Goal: Information Seeking & Learning: Check status

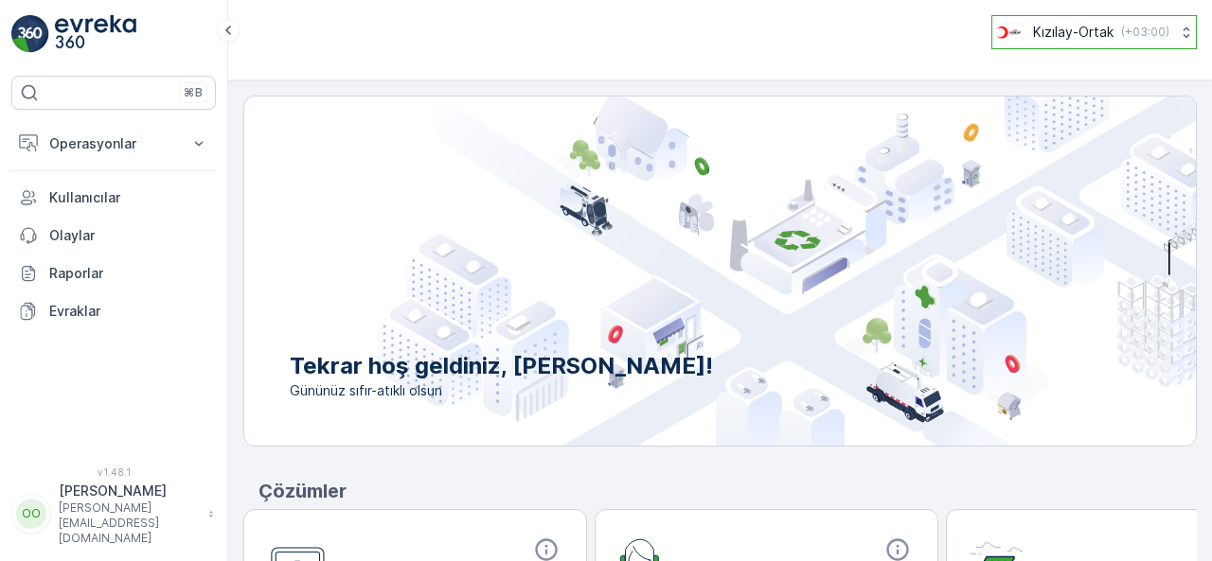
click at [1099, 46] on button "Kızılay-Ortak ( +03:00 )" at bounding box center [1093, 32] width 205 height 34
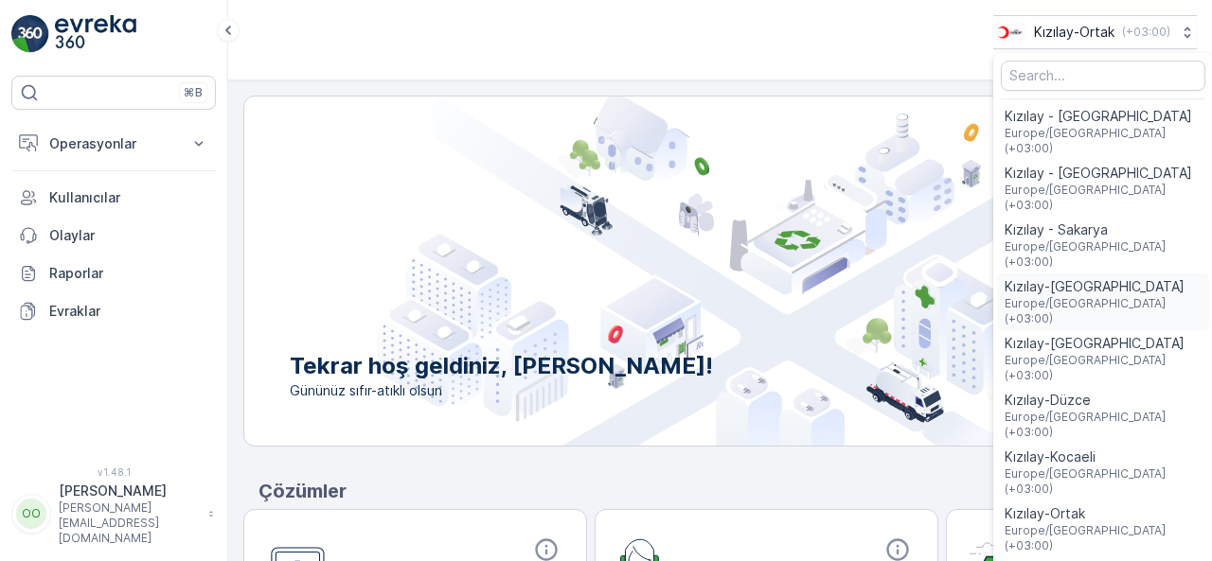
click at [1076, 277] on span "Kızılay-[GEOGRAPHIC_DATA]" at bounding box center [1103, 286] width 197 height 19
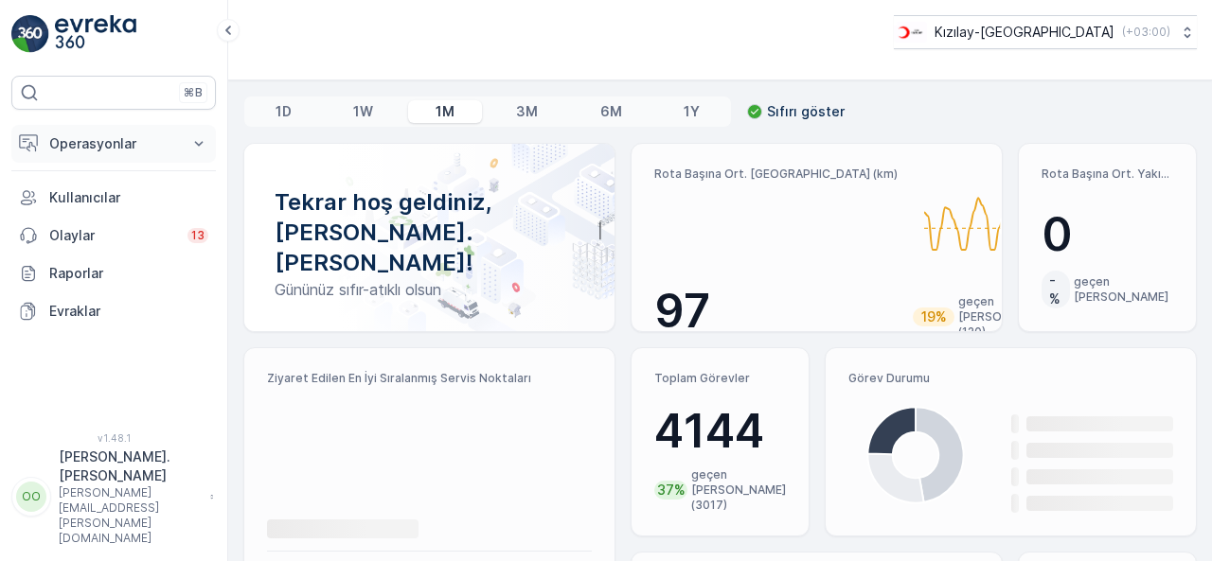
click at [191, 147] on icon at bounding box center [198, 143] width 19 height 19
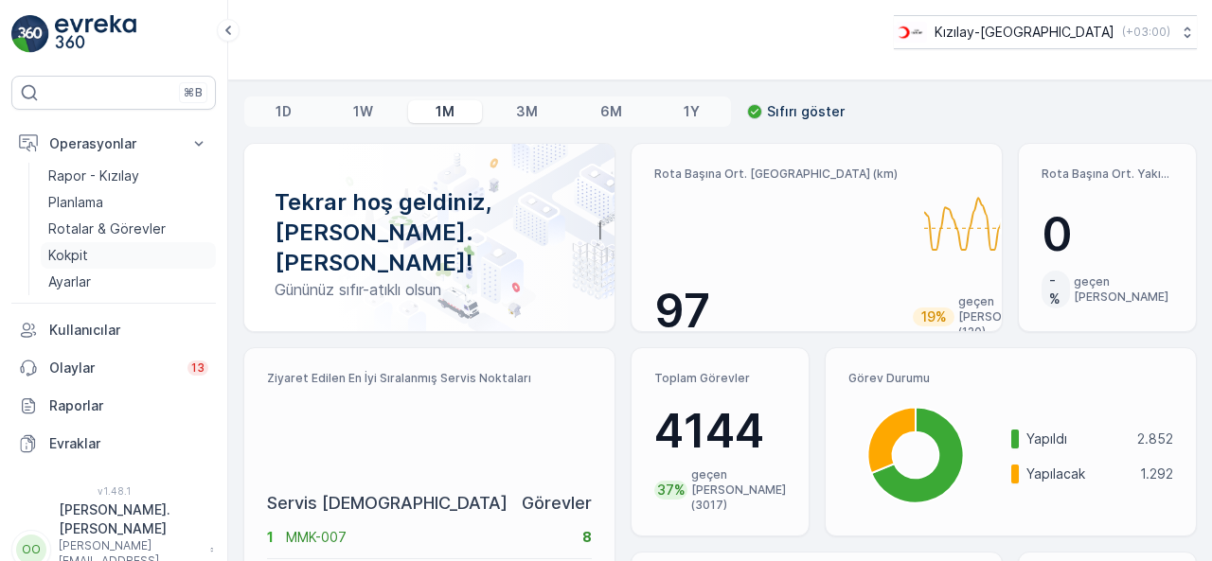
click at [154, 245] on link "Kokpit" at bounding box center [128, 255] width 175 height 27
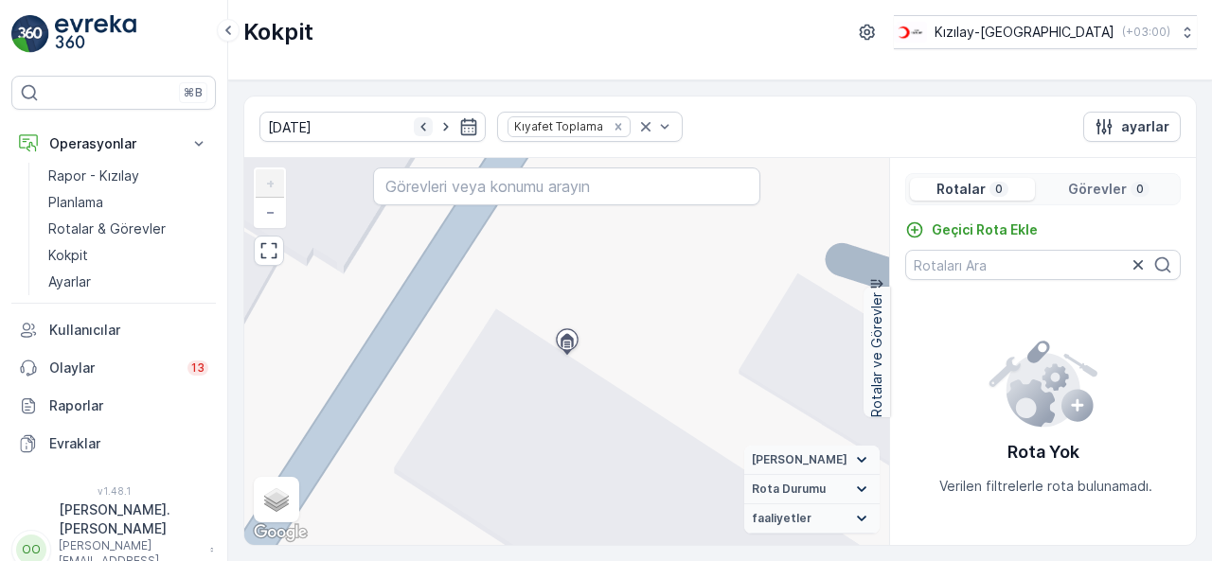
click at [414, 126] on icon "button" at bounding box center [423, 126] width 19 height 19
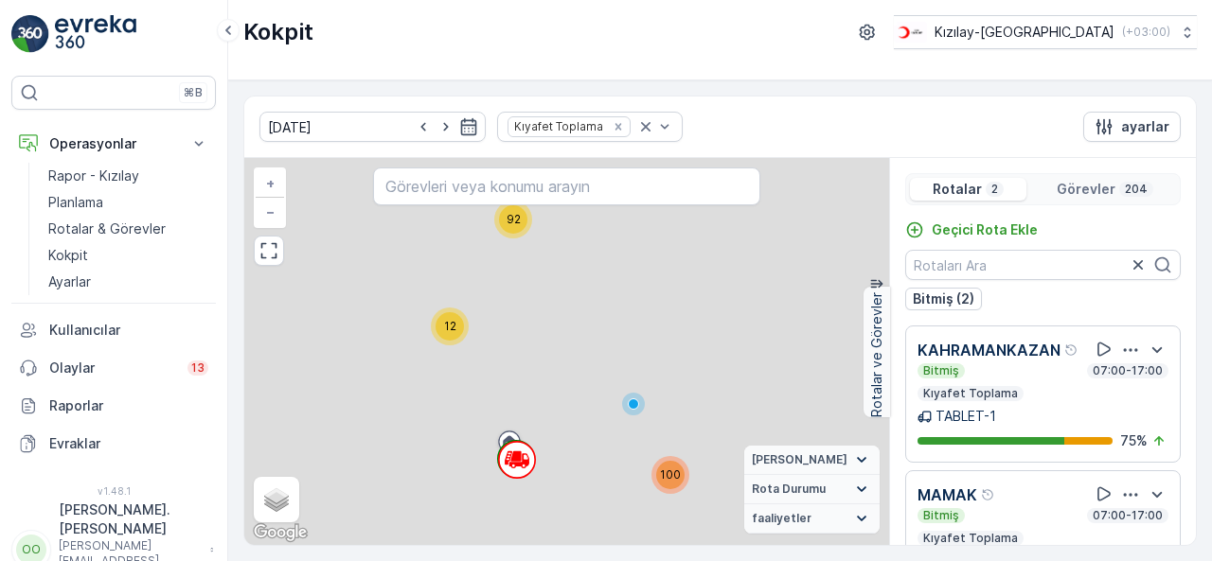
click at [414, 126] on icon "button" at bounding box center [423, 126] width 19 height 19
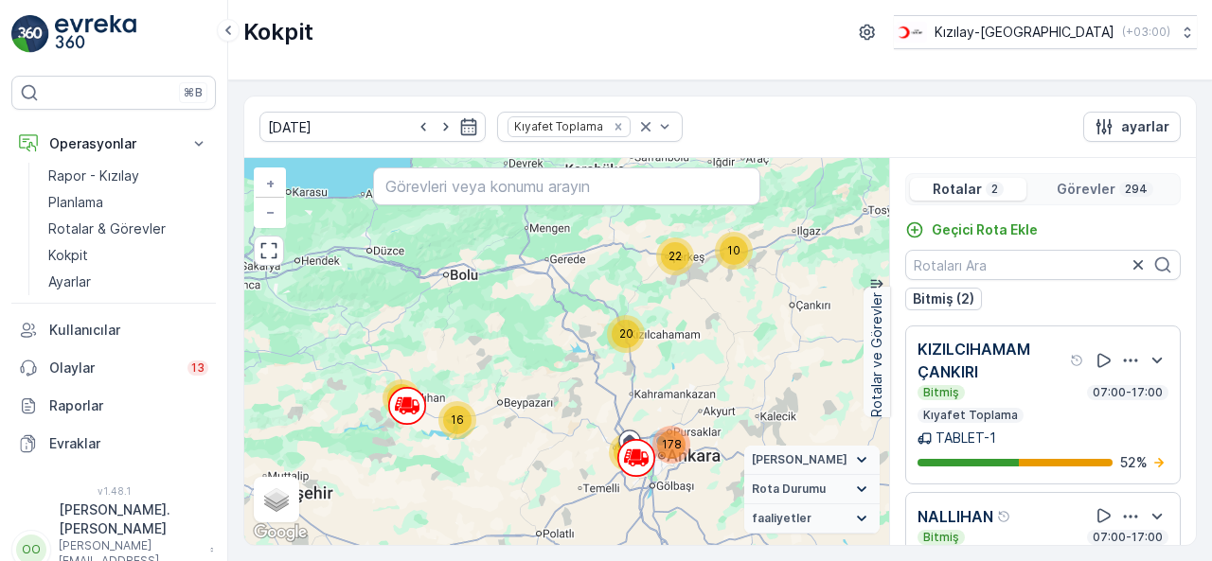
click at [414, 126] on icon "button" at bounding box center [423, 126] width 19 height 19
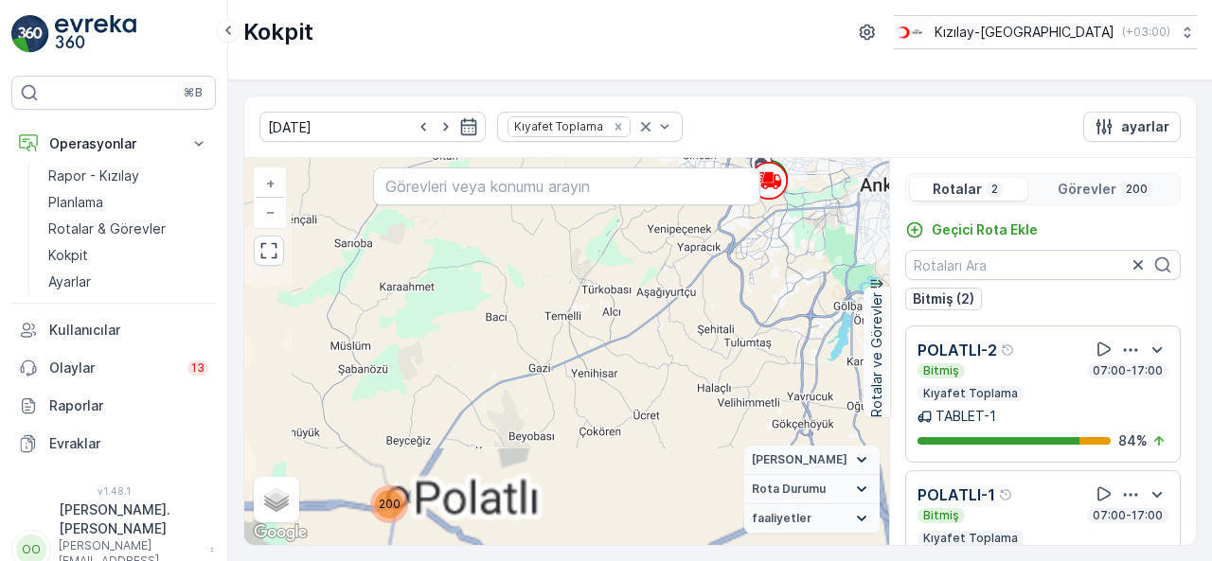
click at [414, 126] on icon "button" at bounding box center [423, 126] width 19 height 19
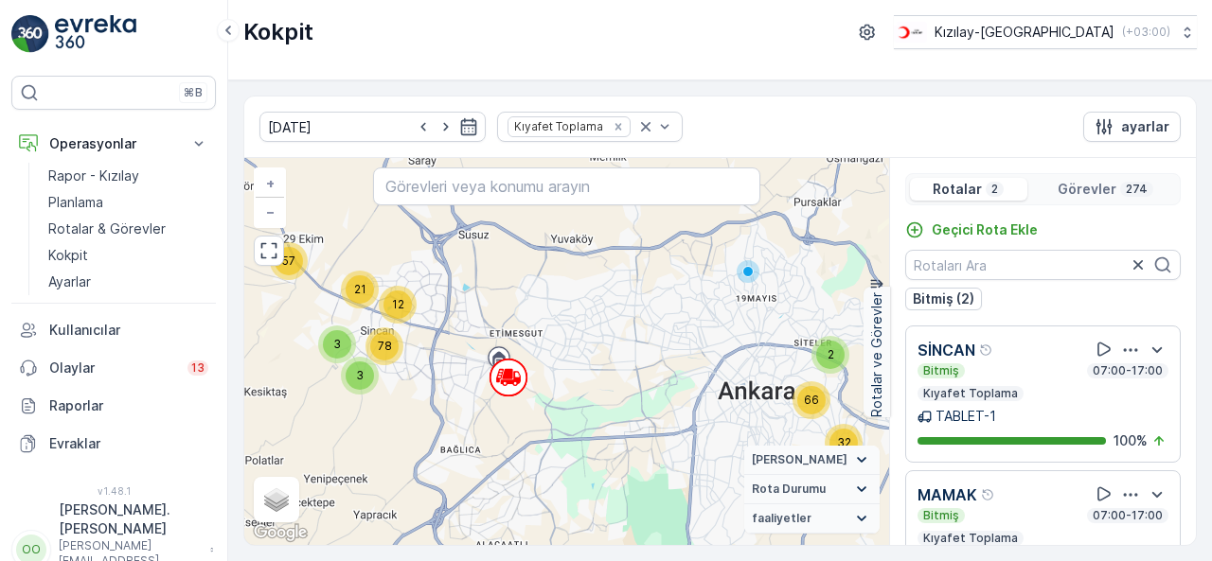
click at [414, 126] on icon "button" at bounding box center [423, 126] width 19 height 19
type input "[DATE]"
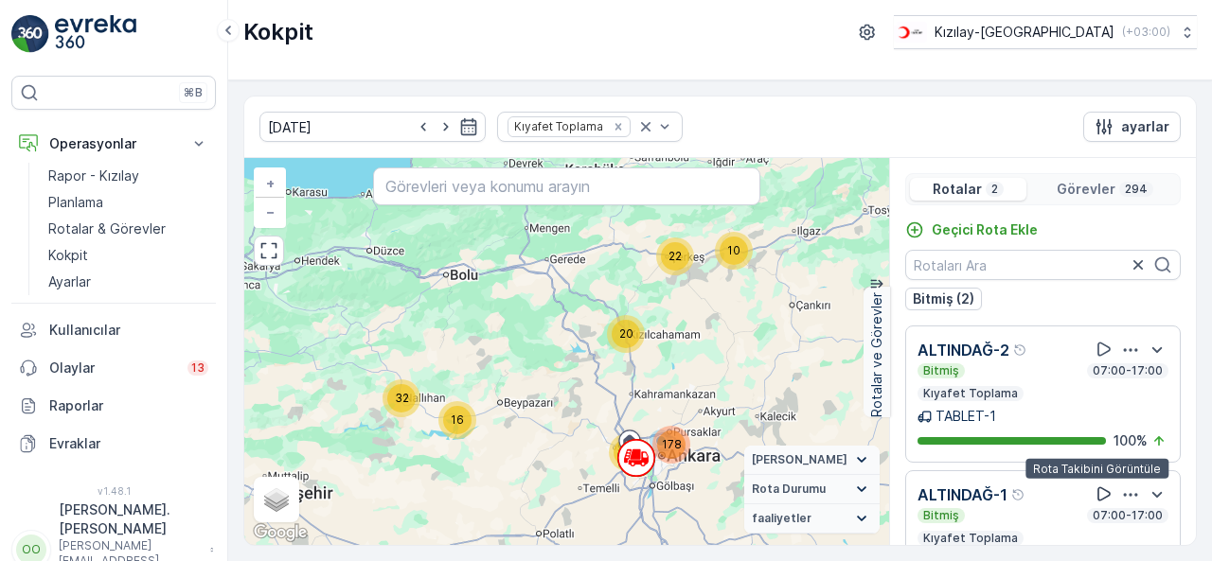
click at [1094, 495] on icon at bounding box center [1103, 494] width 19 height 19
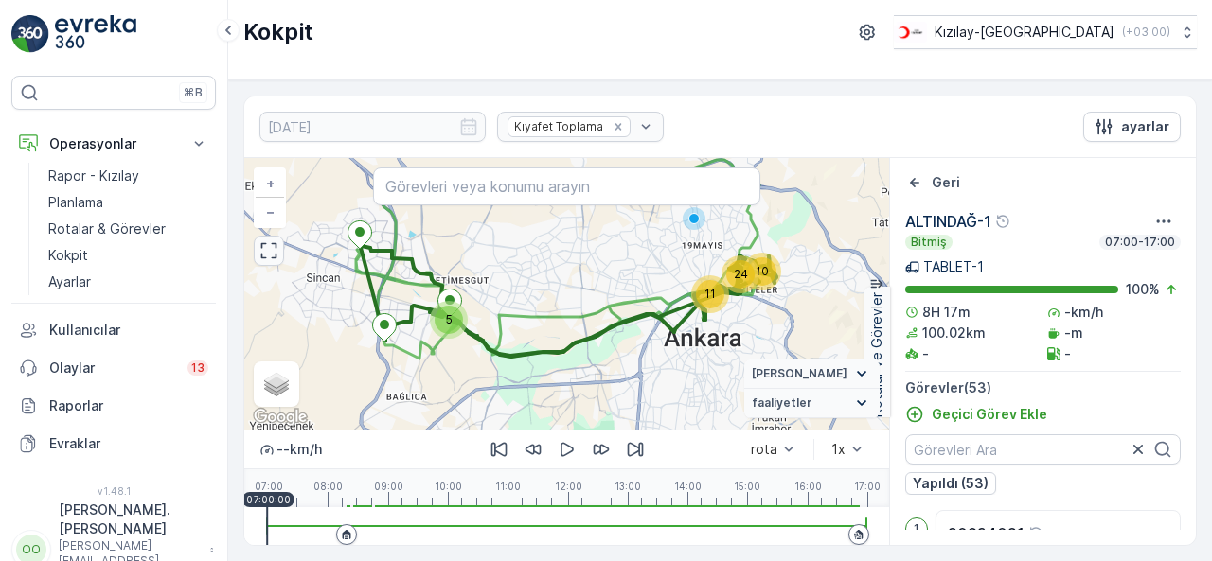
click at [269, 259] on button "button" at bounding box center [269, 251] width 30 height 30
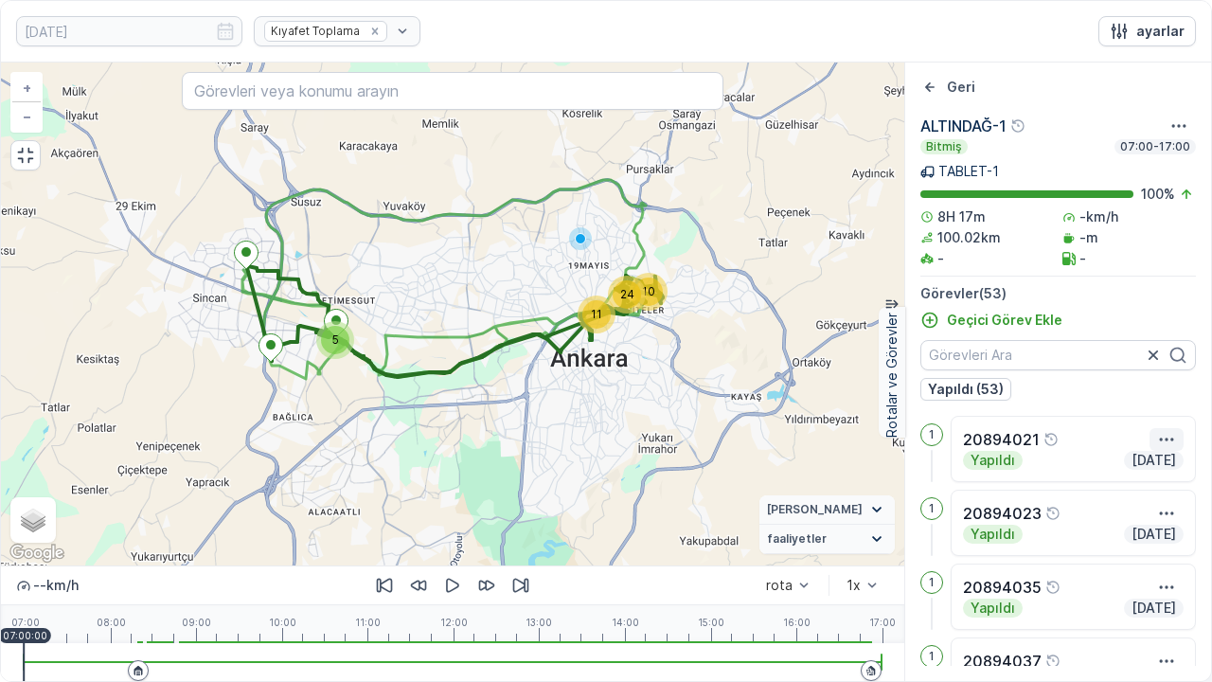
click at [1158, 443] on icon "button" at bounding box center [1166, 439] width 19 height 19
click at [444, 560] on icon "button" at bounding box center [452, 585] width 19 height 19
click at [122, 560] on div at bounding box center [453, 662] width 858 height 38
click at [152, 560] on div at bounding box center [453, 662] width 858 height 38
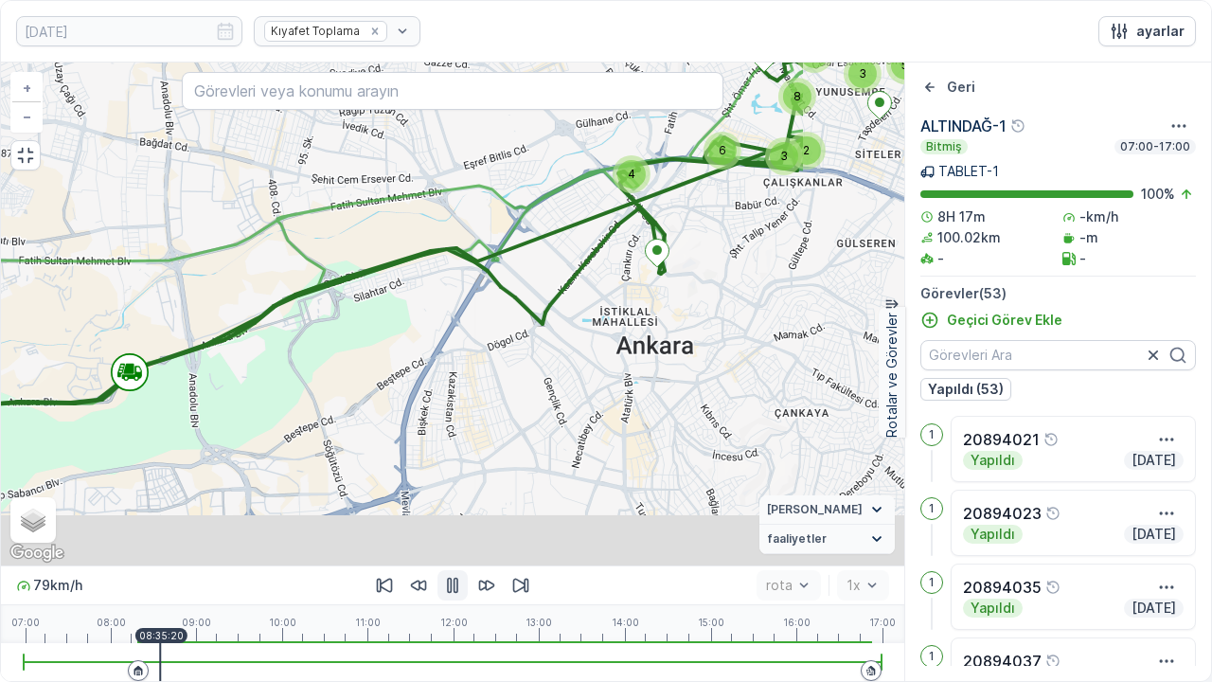
drag, startPoint x: 865, startPoint y: 268, endPoint x: 671, endPoint y: 149, distance: 227.8
click at [671, 149] on div "6 4 2 3 8 9 3 5 2 + − Uydu Yol haritası Arazi Karışık Leaflet Klavye kısayollar…" at bounding box center [452, 313] width 903 height 503
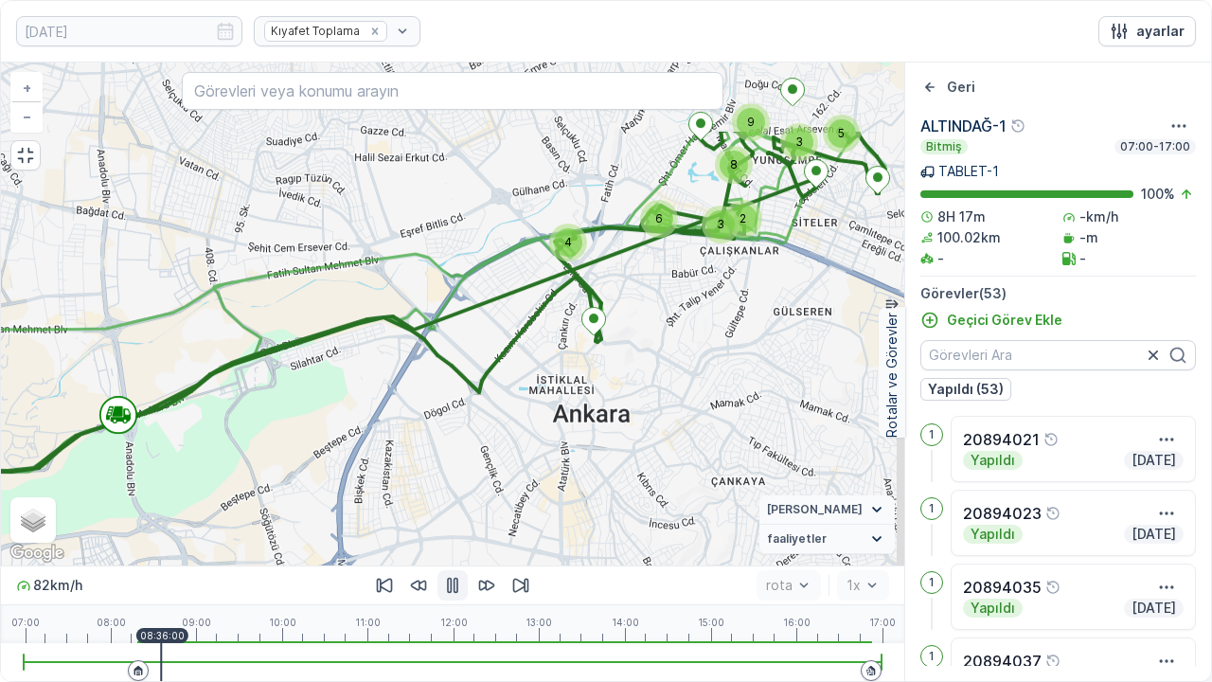
drag, startPoint x: 812, startPoint y: 297, endPoint x: 750, endPoint y: 420, distance: 138.0
click at [750, 420] on div "6 4 2 3 8 9 3 5 2 + − Uydu Yol haritası Arazi Karışık Leaflet Klavye kısayollar…" at bounding box center [452, 313] width 903 height 503
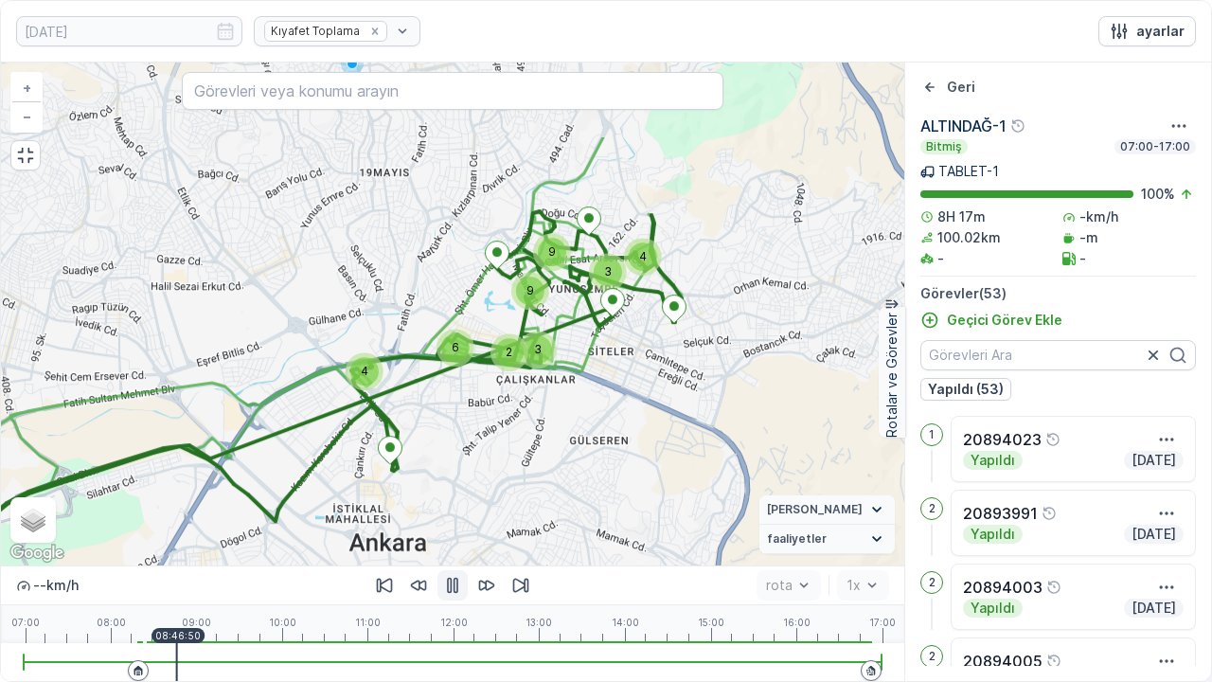
drag, startPoint x: 789, startPoint y: 276, endPoint x: 585, endPoint y: 400, distance: 238.4
click at [585, 400] on div "4 4 6 2 9 3 9 3 2 + − Uydu Yol haritası Arazi Karışık Leaflet Klavye kısayollar…" at bounding box center [452, 313] width 903 height 503
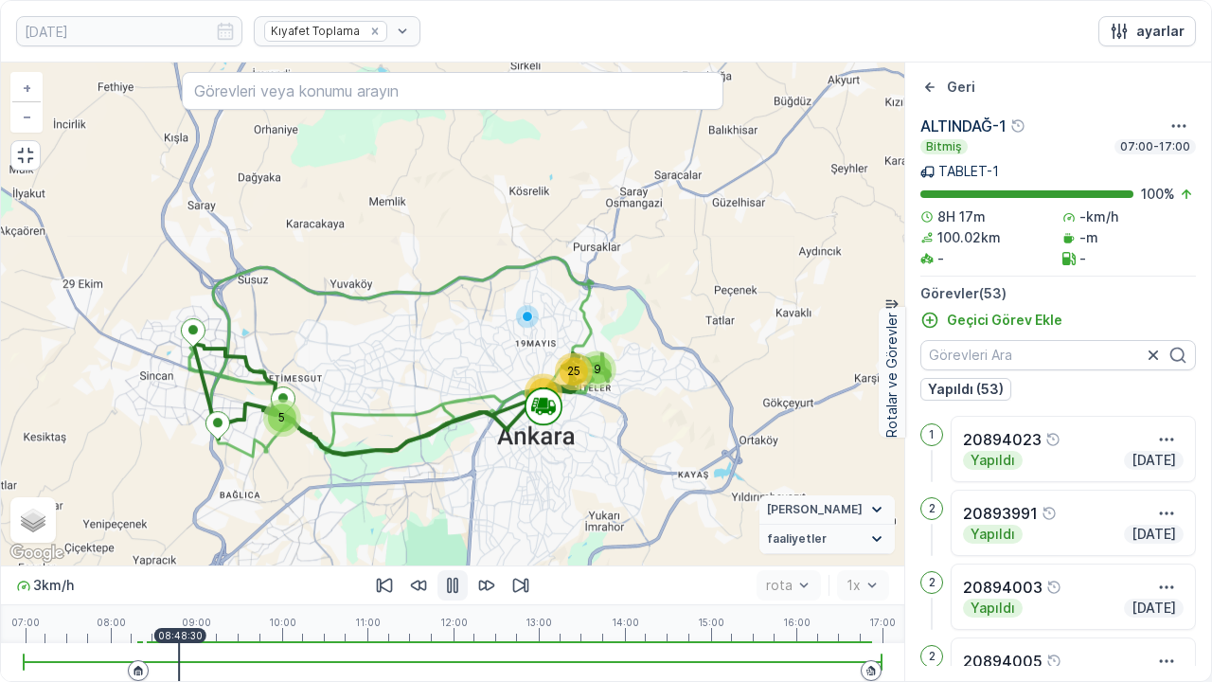
click at [159, 560] on div at bounding box center [453, 662] width 858 height 38
click at [184, 560] on div at bounding box center [453, 662] width 858 height 38
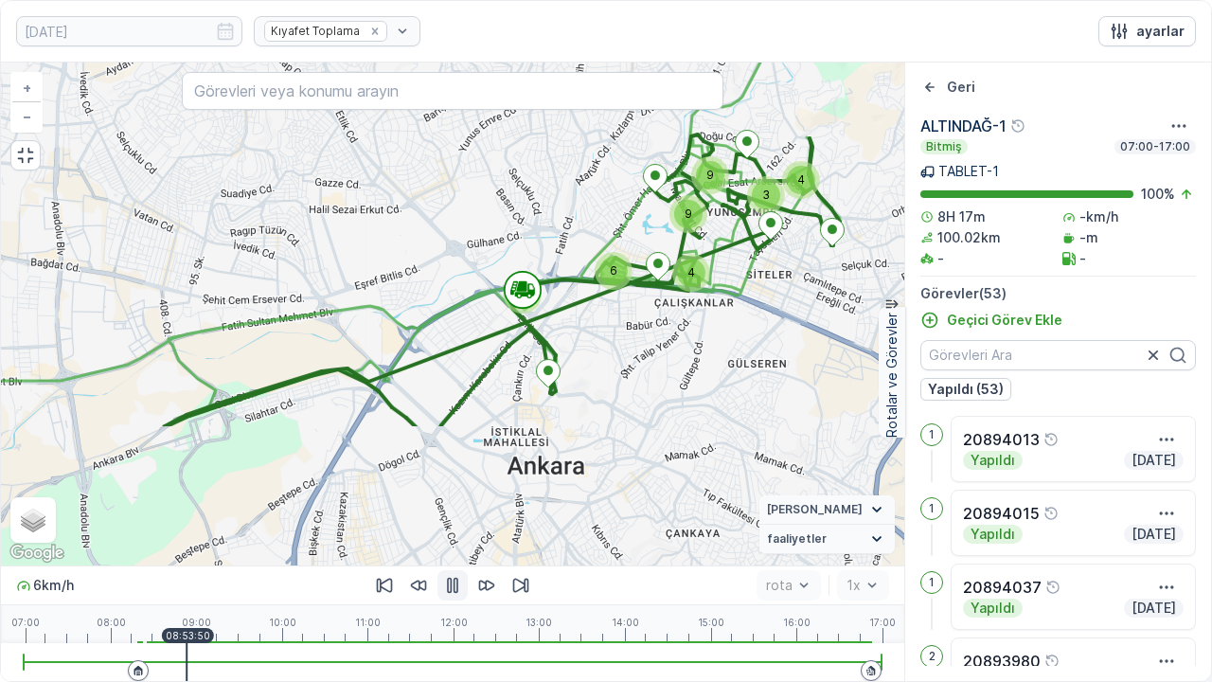
drag, startPoint x: 498, startPoint y: 424, endPoint x: 555, endPoint y: 232, distance: 200.4
click at [555, 232] on div "4 4 6 9 3 9 4 3 + − Uydu Yol haritası Arazi Karışık Leaflet Klavye kısayolları …" at bounding box center [452, 313] width 903 height 503
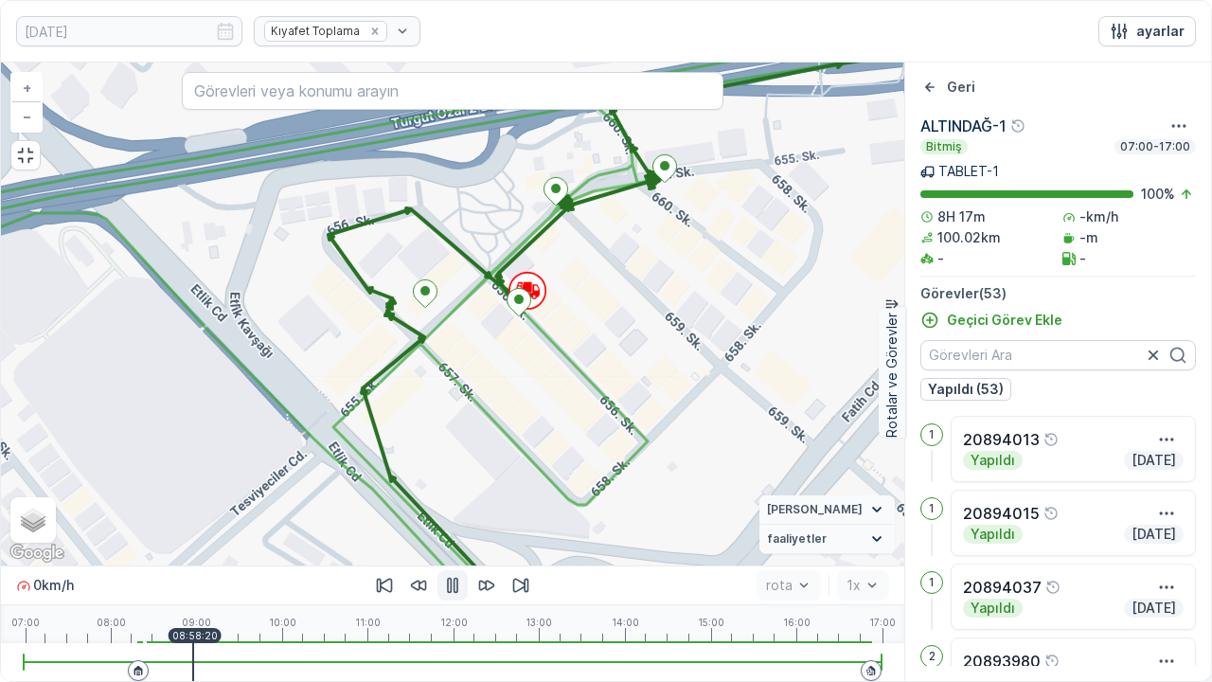
click at [1023, 460] on div "Yapıldı [DATE]" at bounding box center [1073, 460] width 221 height 19
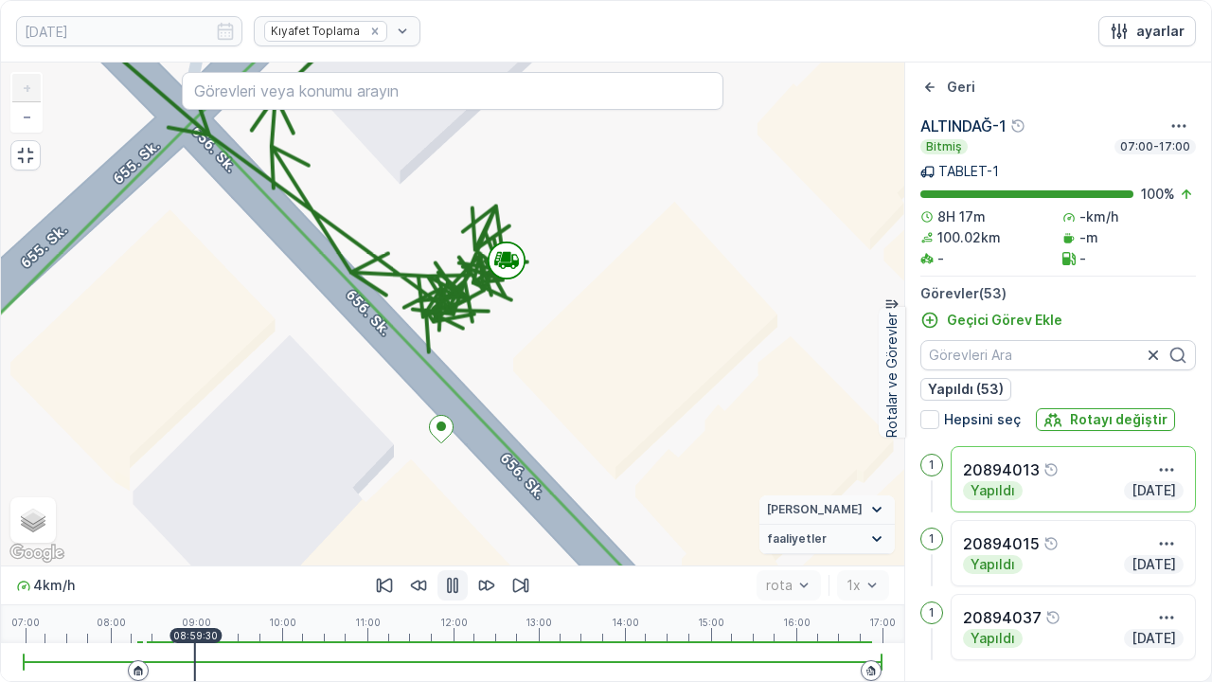
click at [451, 560] on icon "button" at bounding box center [452, 586] width 11 height 16
click at [1149, 469] on button "button" at bounding box center [1166, 469] width 34 height 23
click at [1134, 503] on span "Daha fazla ayrıntı görün" at bounding box center [1112, 498] width 151 height 19
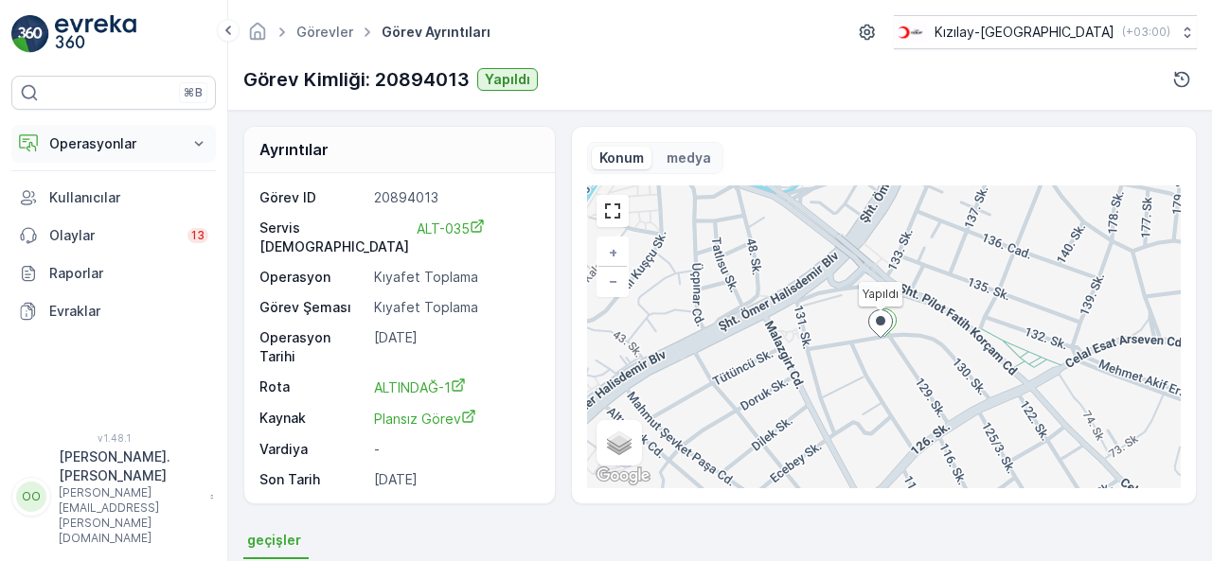
click at [193, 149] on icon at bounding box center [198, 143] width 19 height 19
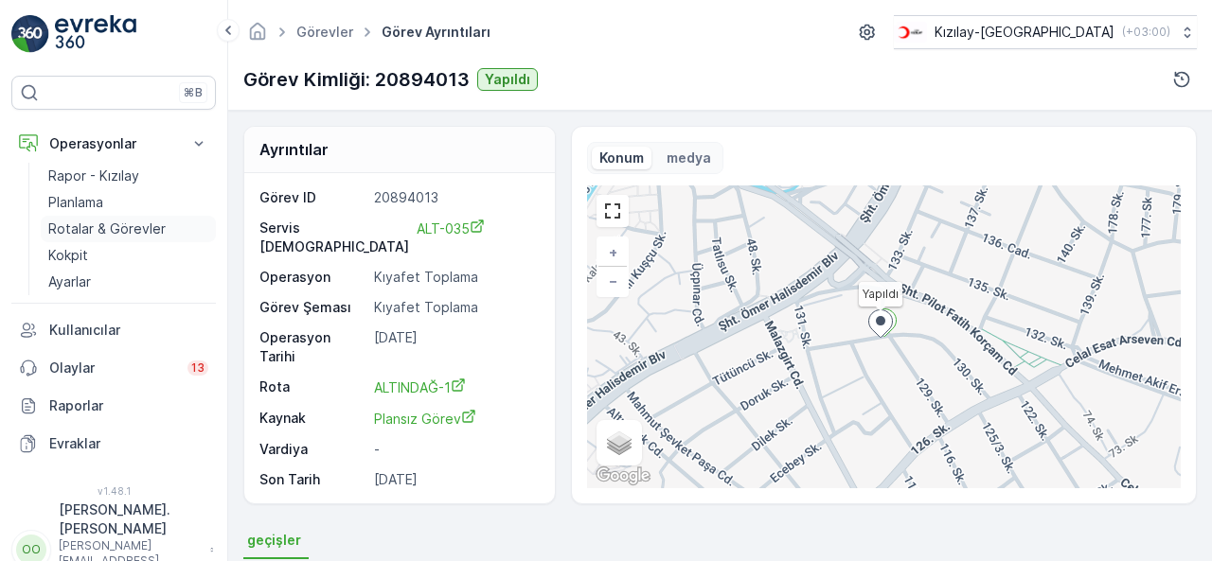
click at [151, 224] on p "Rotalar & Görevler" at bounding box center [106, 229] width 117 height 19
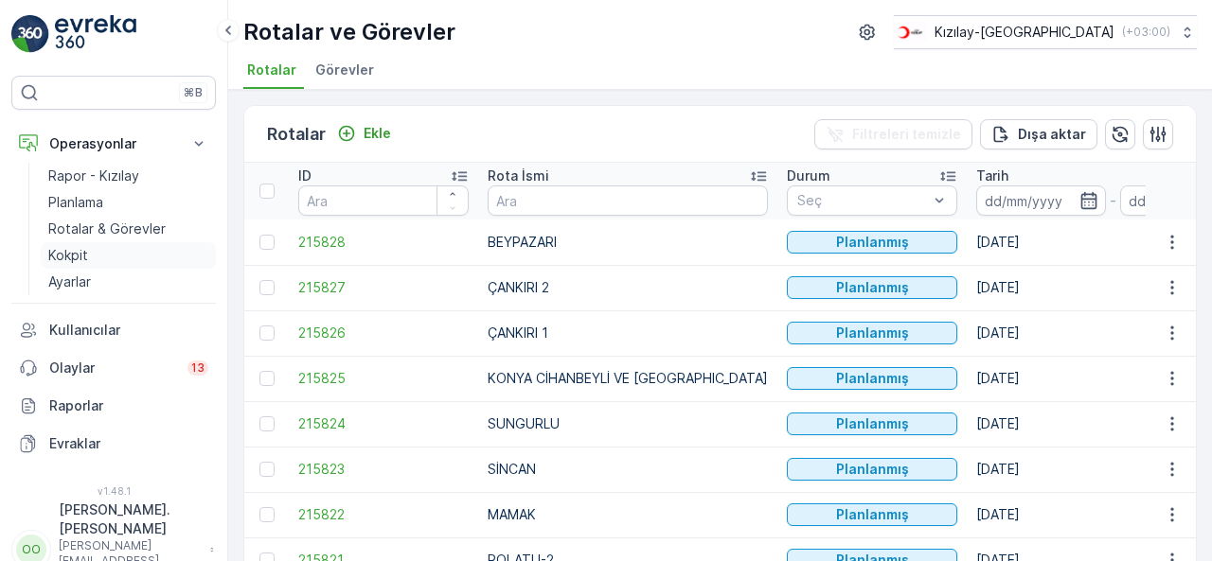
click at [134, 258] on link "Kokpit" at bounding box center [128, 255] width 175 height 27
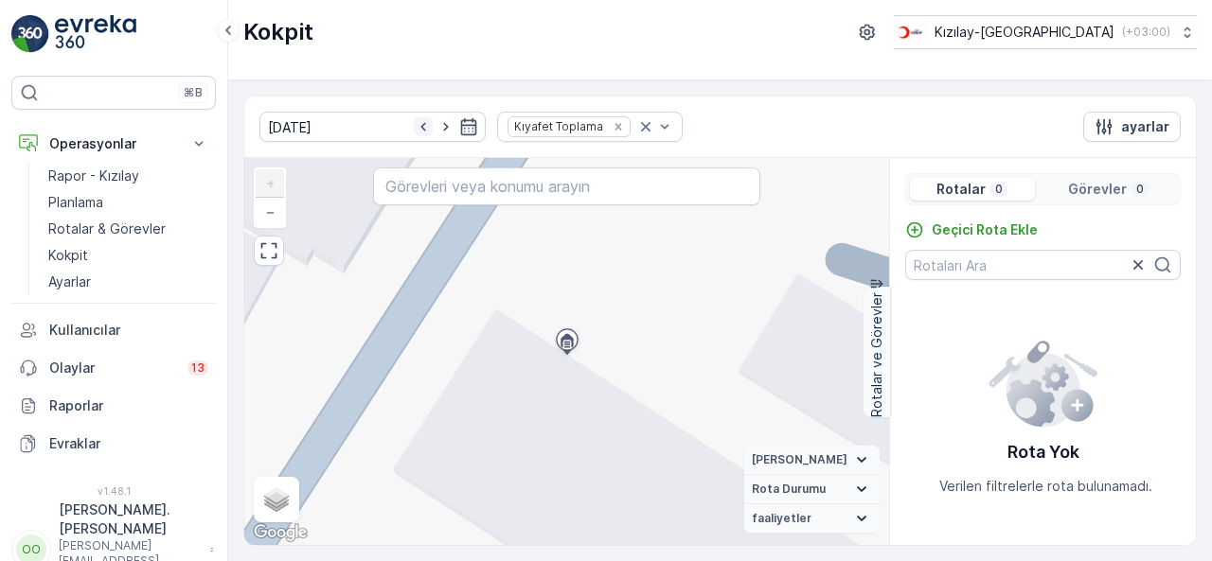
click at [414, 121] on icon "button" at bounding box center [423, 126] width 19 height 19
click at [399, 121] on div "[DATE]" at bounding box center [372, 127] width 226 height 30
click at [414, 121] on icon "button" at bounding box center [423, 126] width 19 height 19
click at [399, 121] on div "[DATE]" at bounding box center [372, 127] width 226 height 30
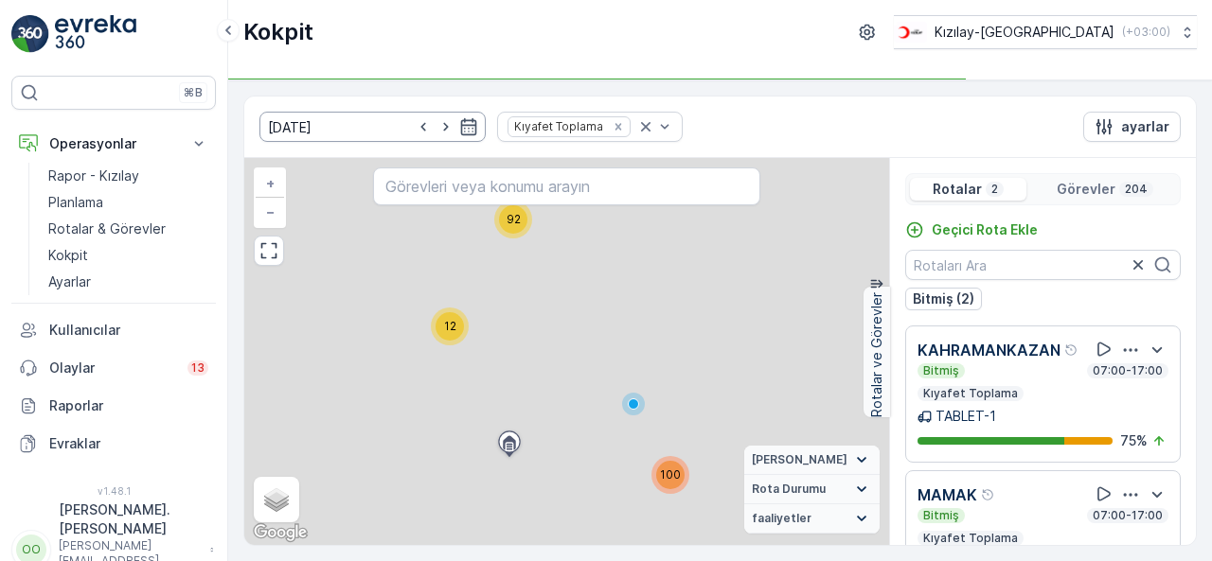
click at [414, 121] on icon "button" at bounding box center [423, 126] width 19 height 19
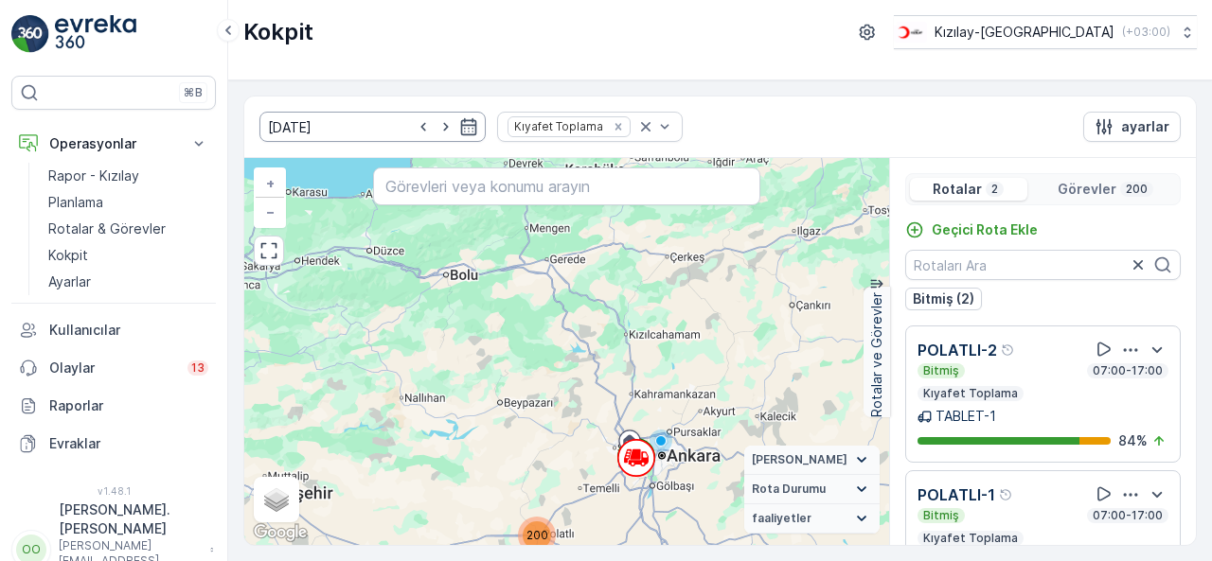
click at [414, 121] on icon "button" at bounding box center [423, 126] width 19 height 19
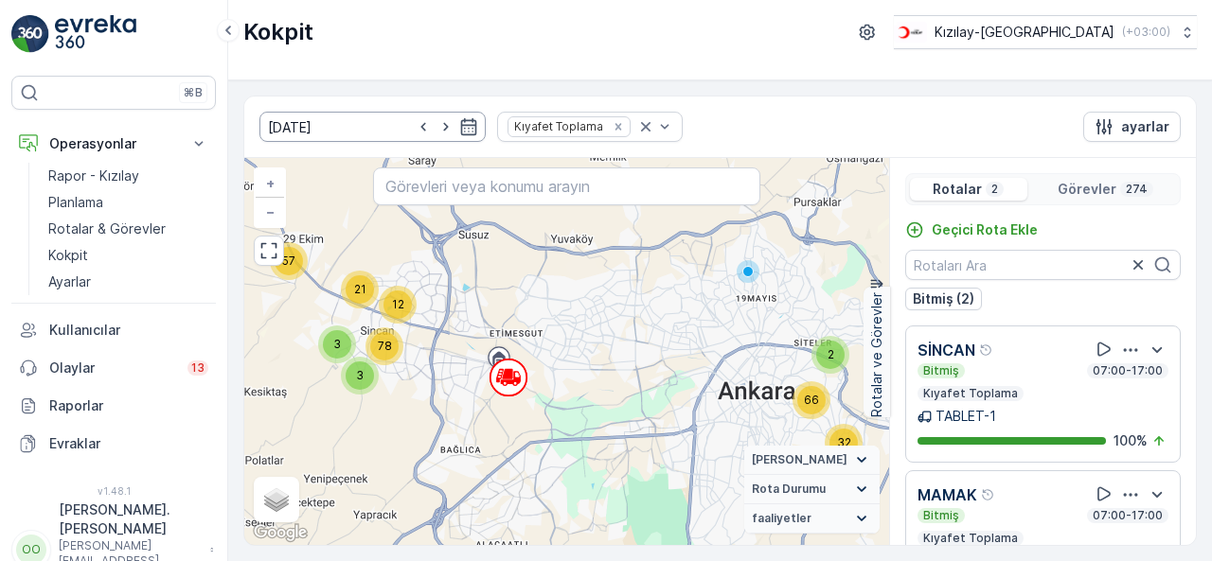
click at [414, 121] on icon "button" at bounding box center [423, 126] width 19 height 19
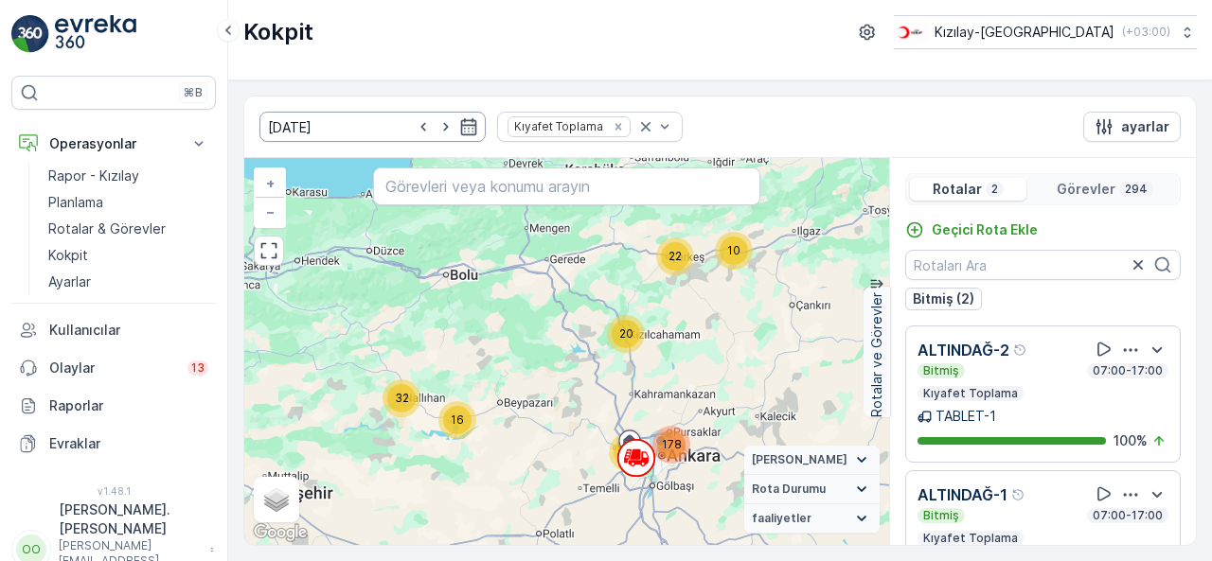
click at [414, 121] on icon "button" at bounding box center [423, 126] width 19 height 19
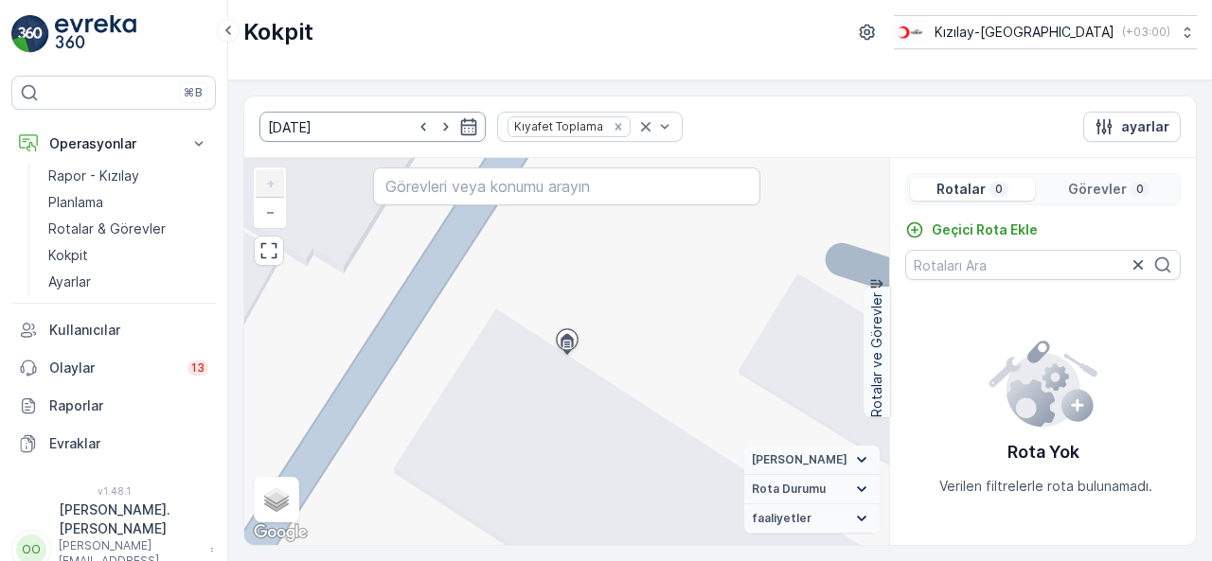
click at [414, 121] on icon "button" at bounding box center [423, 126] width 19 height 19
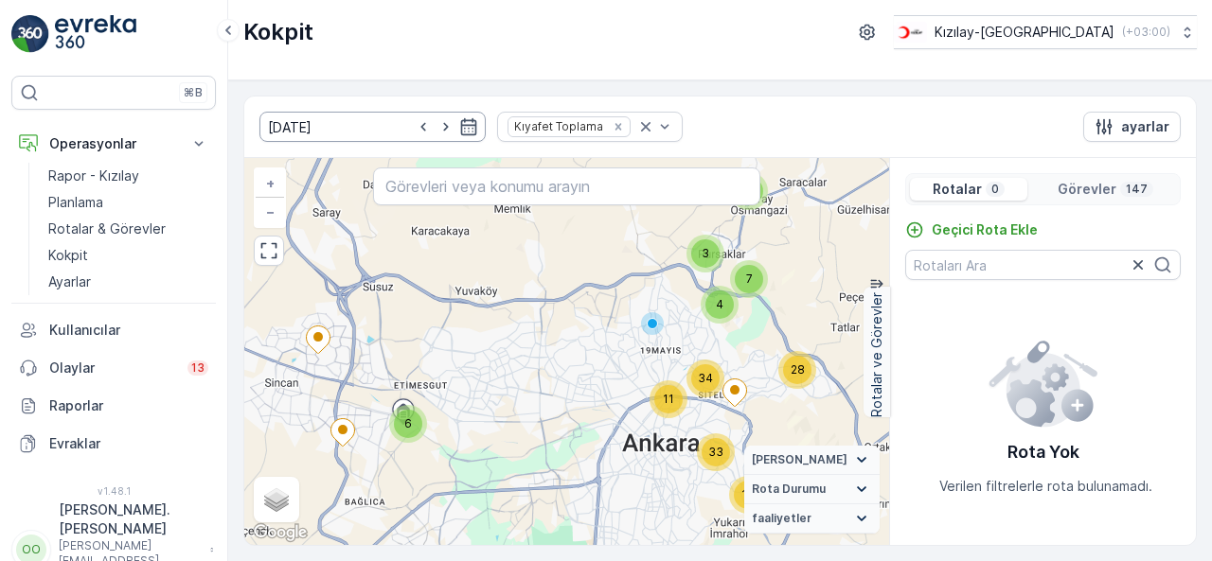
click at [414, 121] on icon "button" at bounding box center [423, 126] width 19 height 19
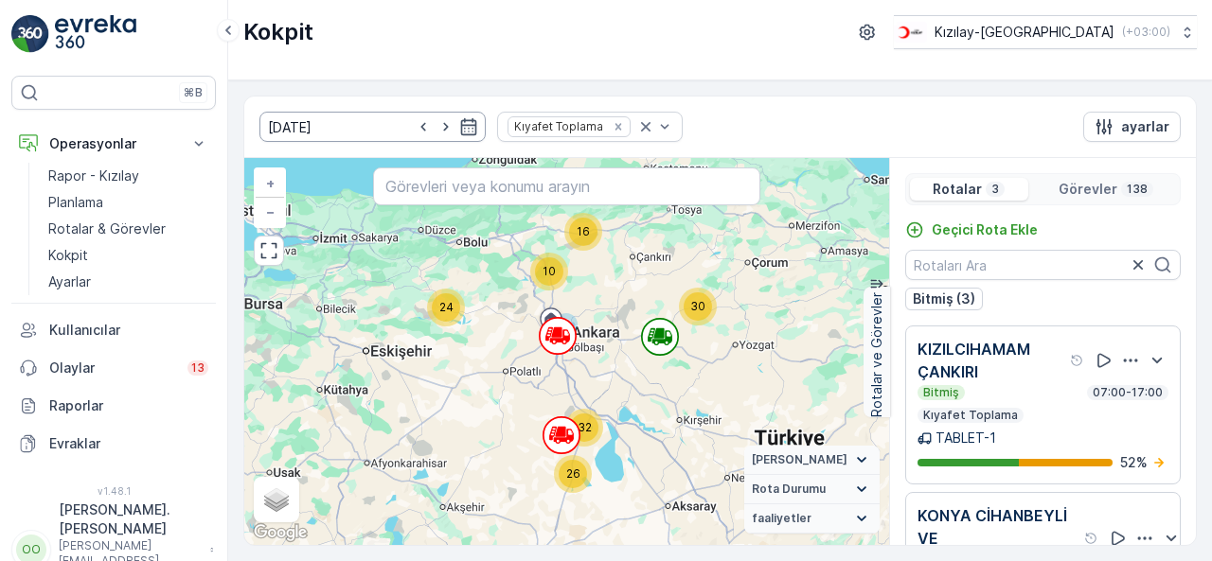
click at [414, 121] on icon "button" at bounding box center [423, 126] width 19 height 19
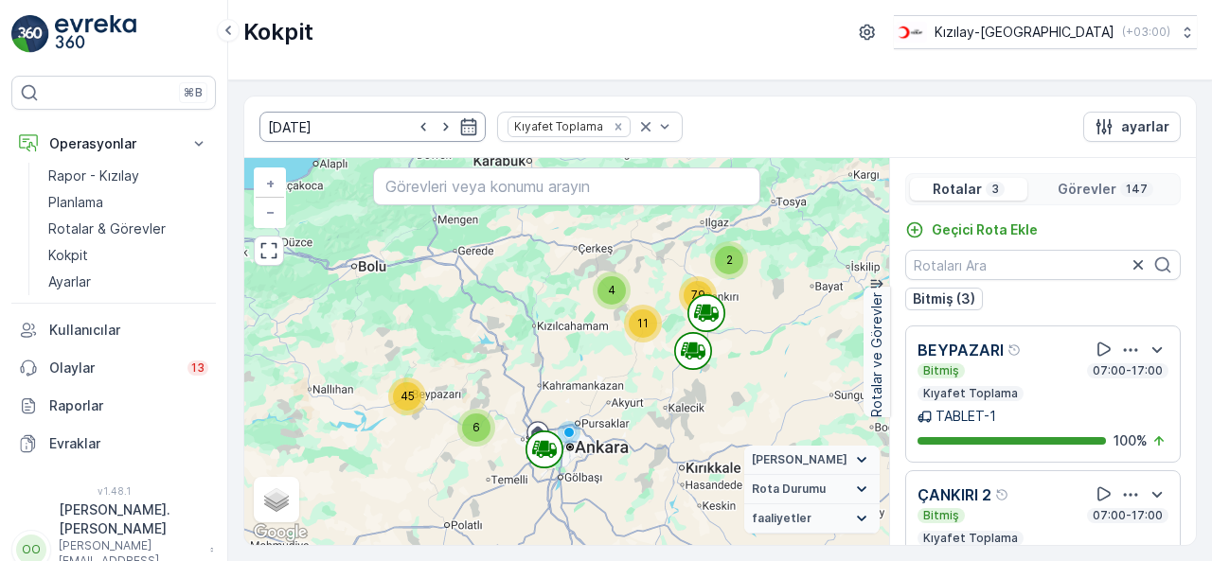
click at [414, 121] on icon "button" at bounding box center [423, 126] width 19 height 19
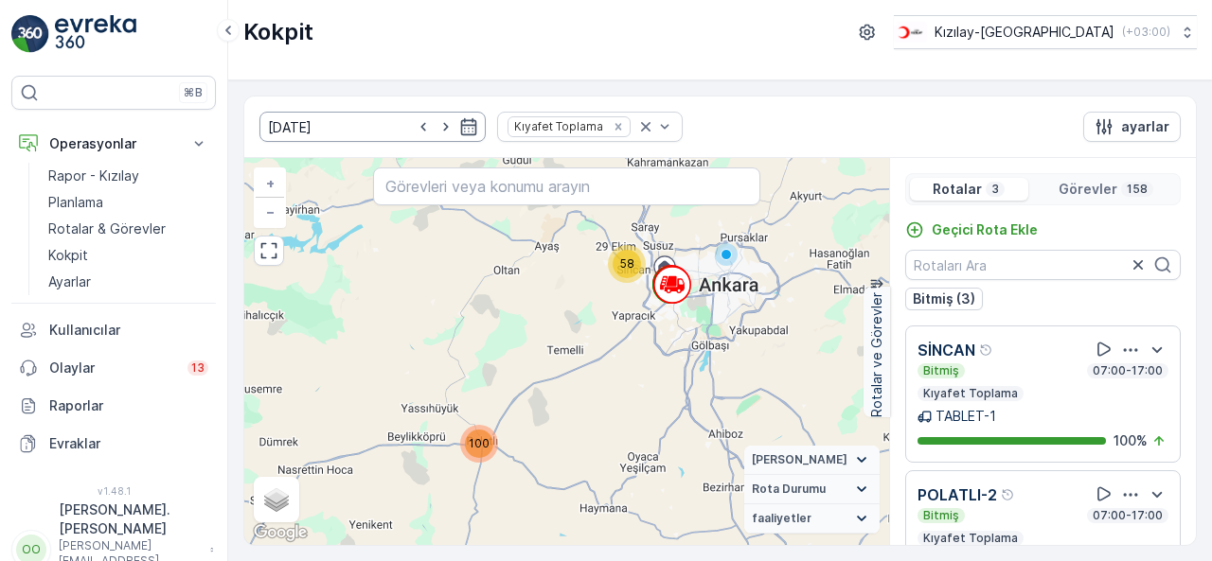
click at [414, 121] on icon "button" at bounding box center [423, 126] width 19 height 19
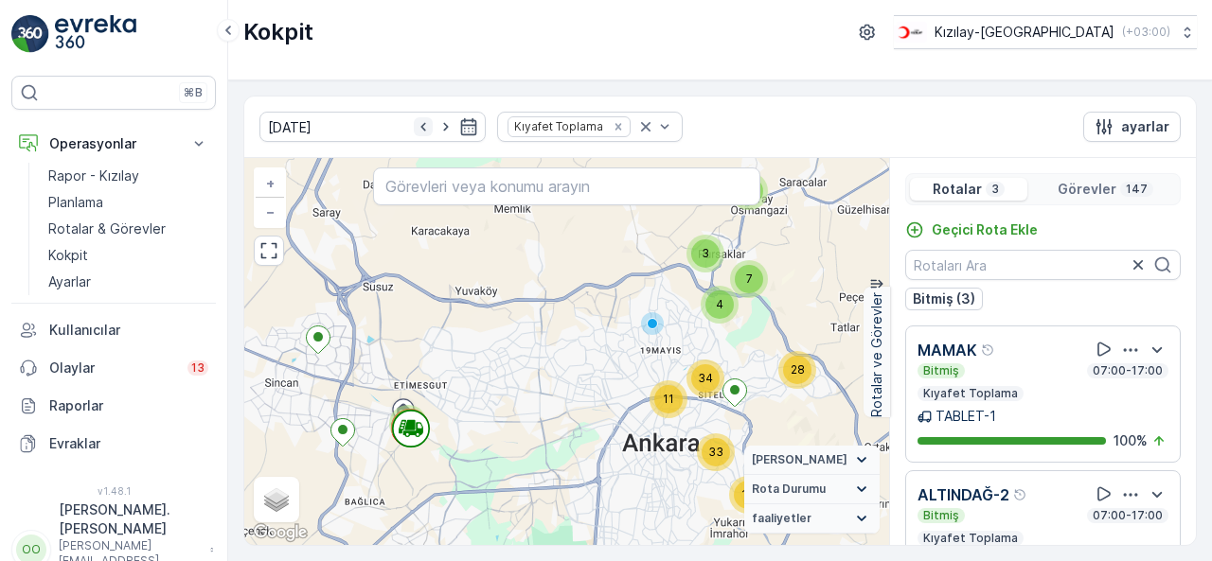
click at [414, 129] on icon "button" at bounding box center [423, 126] width 19 height 19
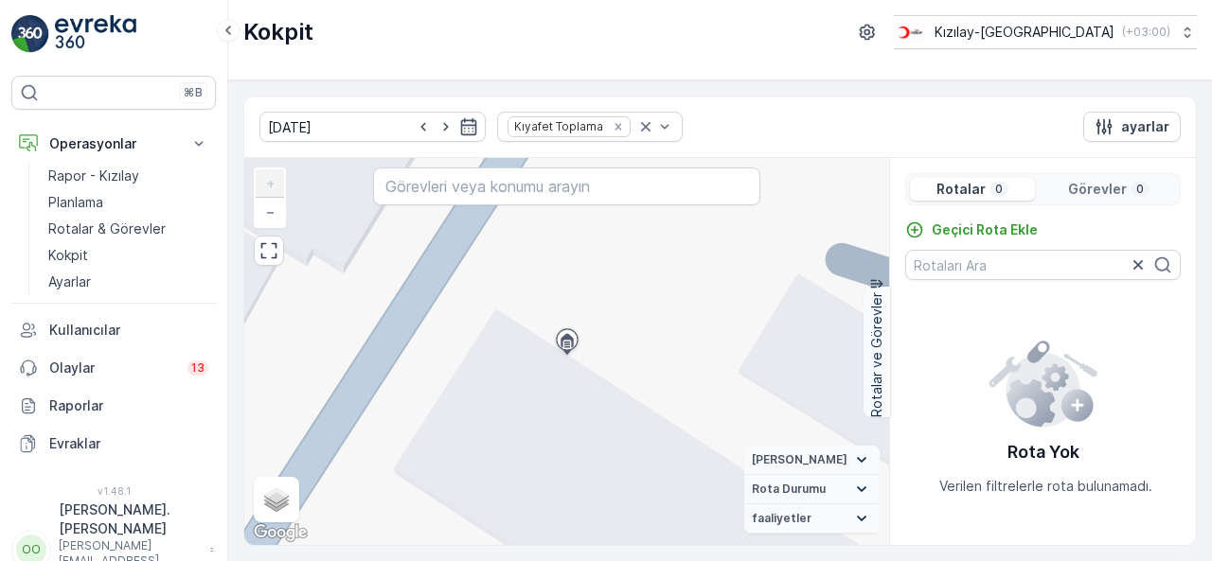
click at [414, 129] on icon "button" at bounding box center [423, 126] width 19 height 19
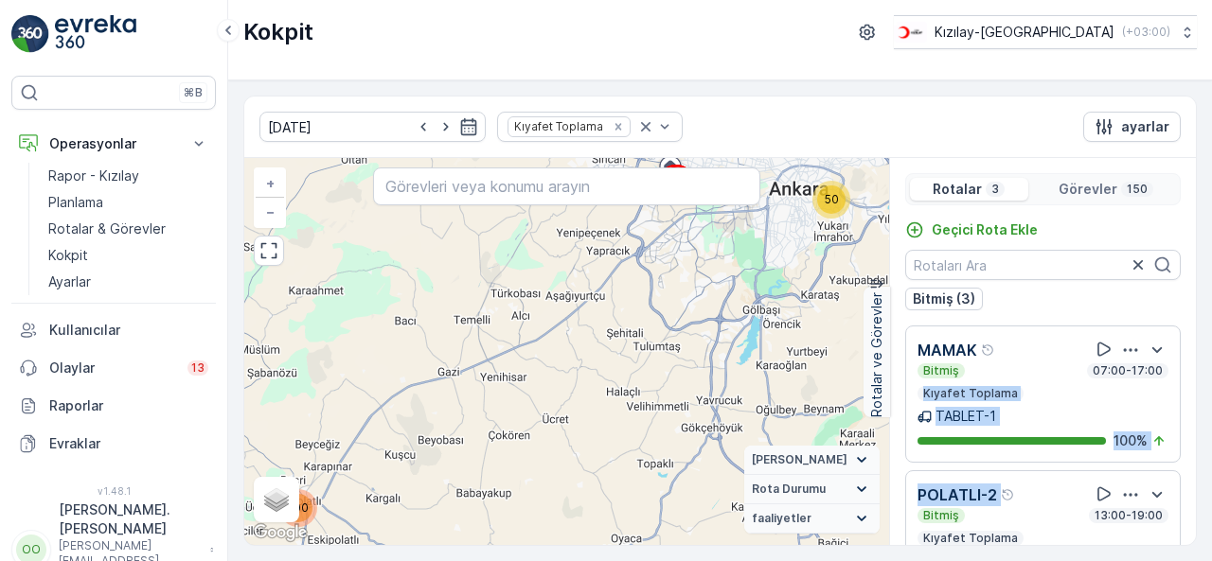
drag, startPoint x: 1185, startPoint y: 389, endPoint x: 1190, endPoint y: 468, distance: 78.7
click at [1190, 468] on div "MAMAK Bitmiş 07:00-17:00 Kıyafet Toplama TABLET-1 100 % POLATLI-2 Bitmiş 13:00-…" at bounding box center [1043, 452] width 306 height 252
click at [459, 126] on icon "button" at bounding box center [468, 126] width 19 height 19
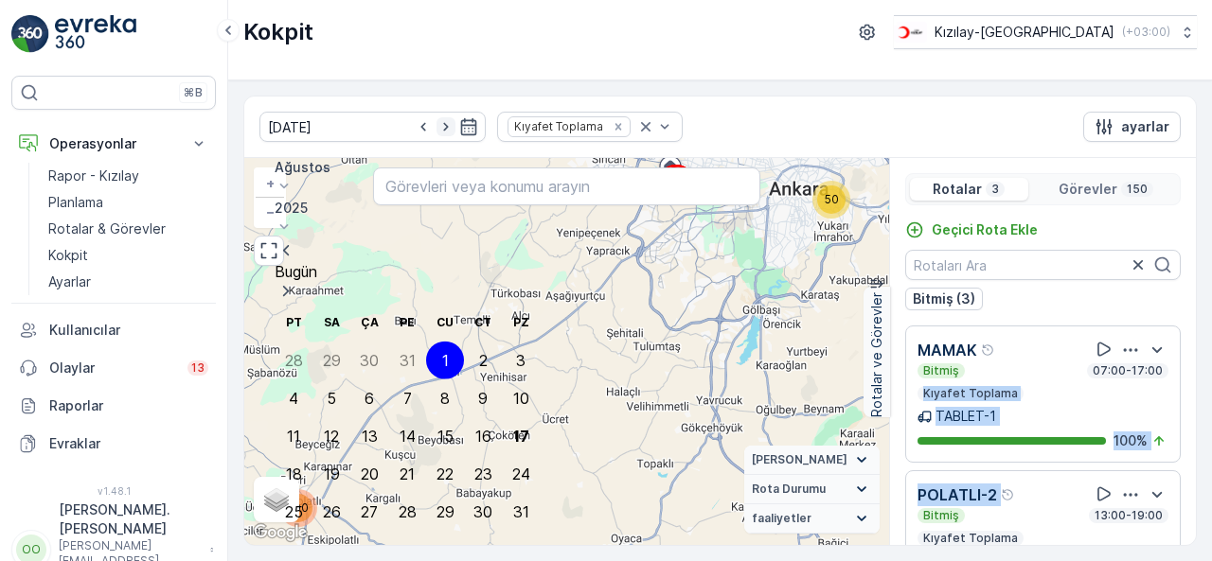
click at [436, 126] on icon "button" at bounding box center [445, 126] width 19 height 19
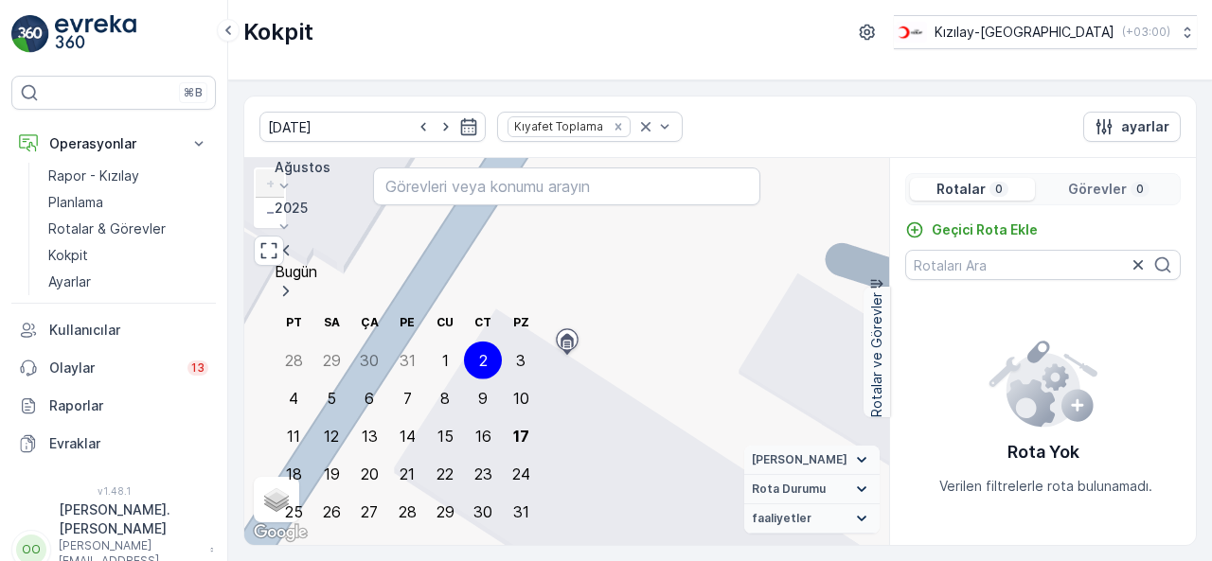
click at [436, 126] on icon "button" at bounding box center [445, 126] width 19 height 19
type input "04.08.2025"
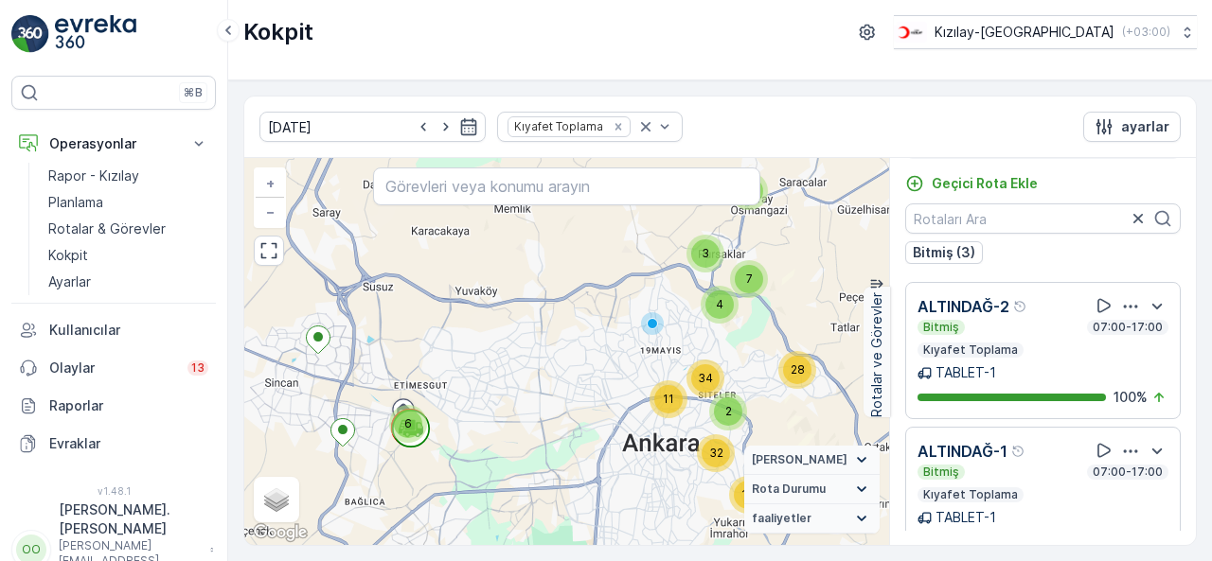
scroll to position [172, 0]
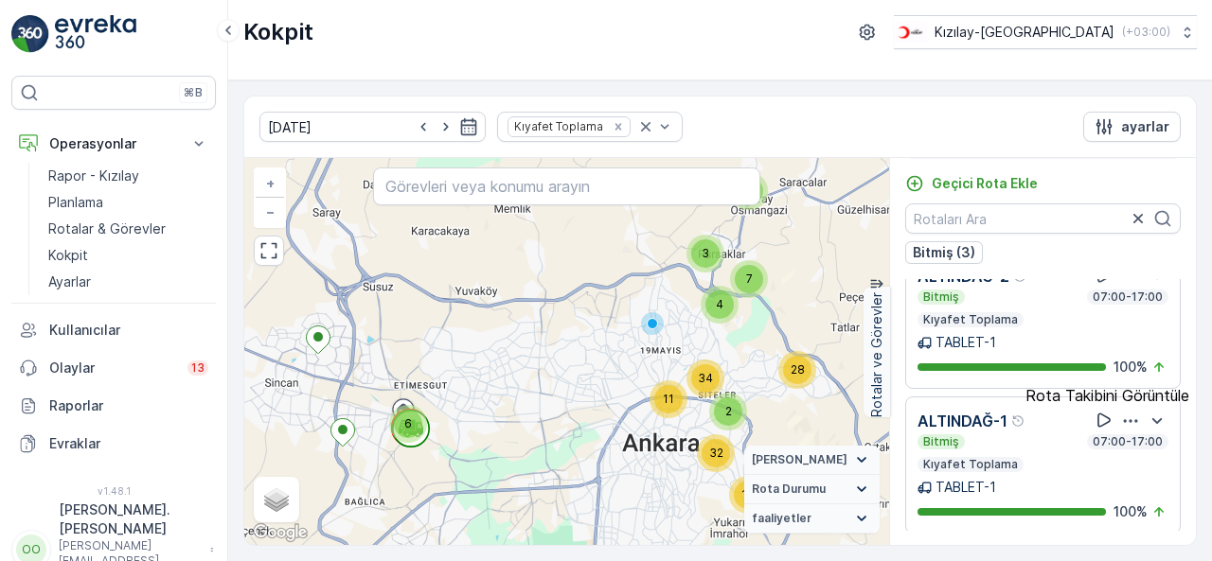
click at [1095, 417] on icon at bounding box center [1103, 420] width 19 height 19
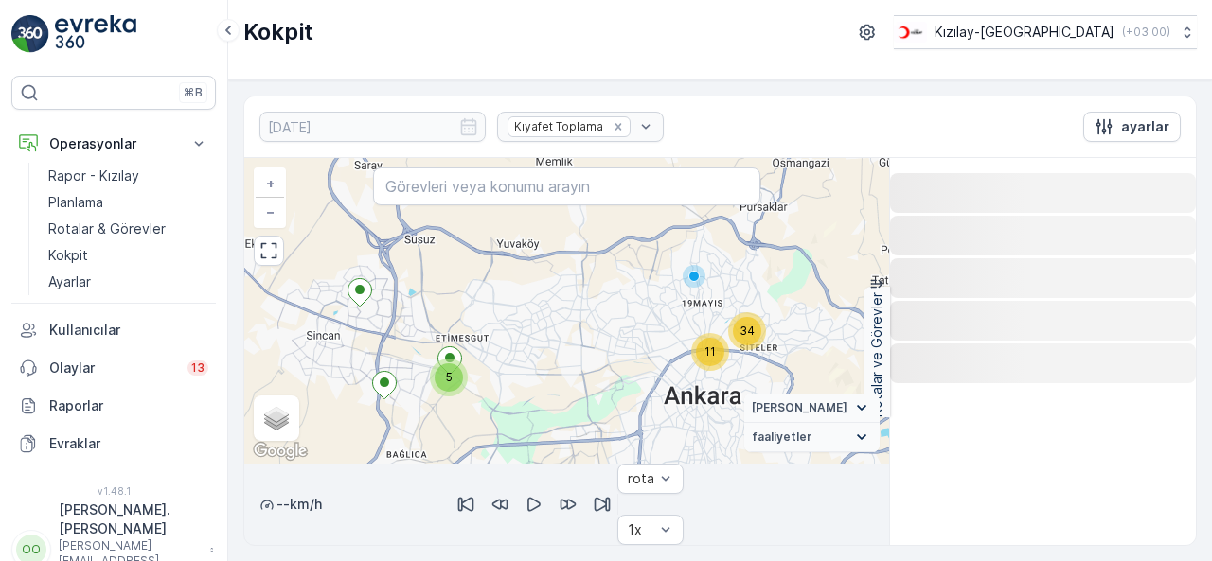
scroll to position [0, 0]
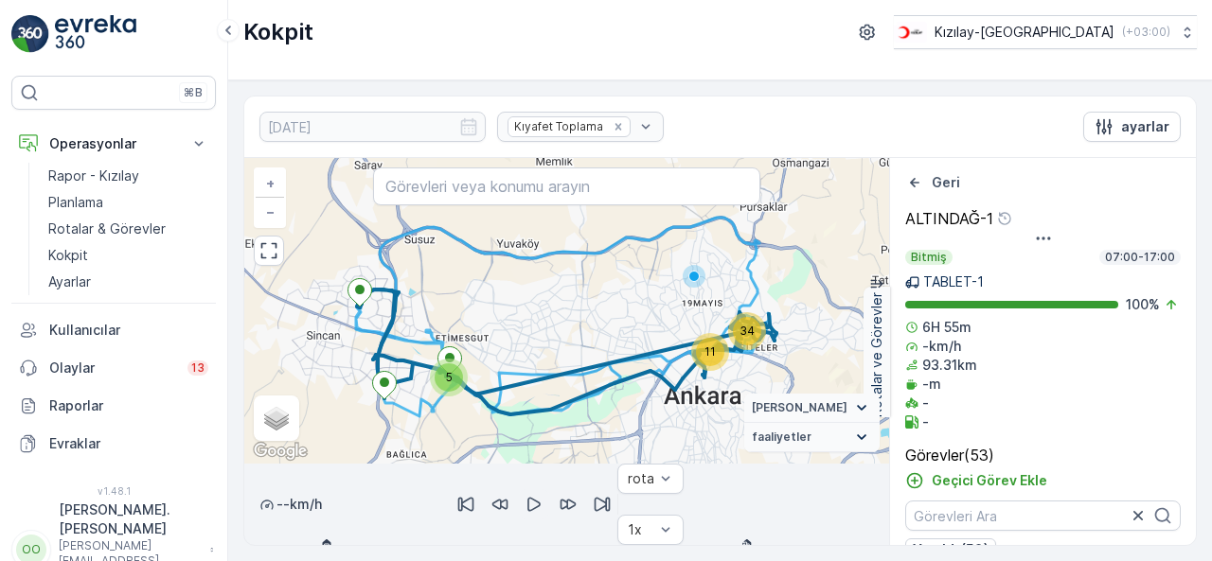
click at [543, 495] on icon "button" at bounding box center [534, 504] width 19 height 19
click at [367, 545] on div at bounding box center [566, 545] width 645 height 0
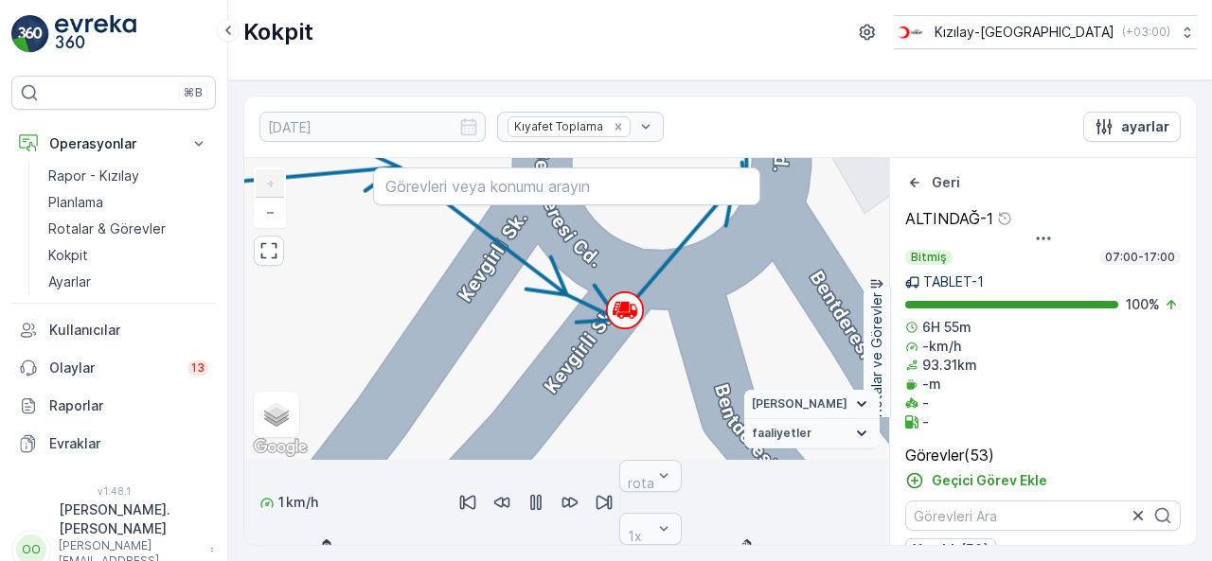
click at [542, 495] on icon "button" at bounding box center [535, 503] width 11 height 16
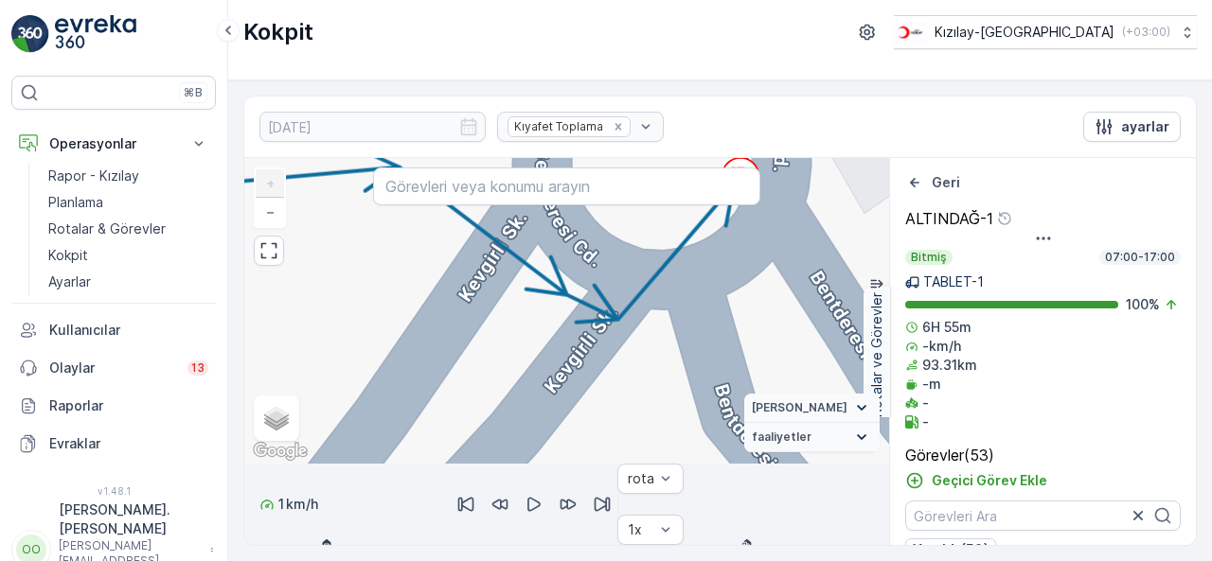
drag, startPoint x: 1211, startPoint y: 177, endPoint x: 1200, endPoint y: 164, distance: 16.9
click at [1200, 164] on div "04.08.2025 Kıyafet Toplama ayarlar 20753645 + − Uydu Yol haritası Arazi Karışık…" at bounding box center [720, 320] width 984 height 481
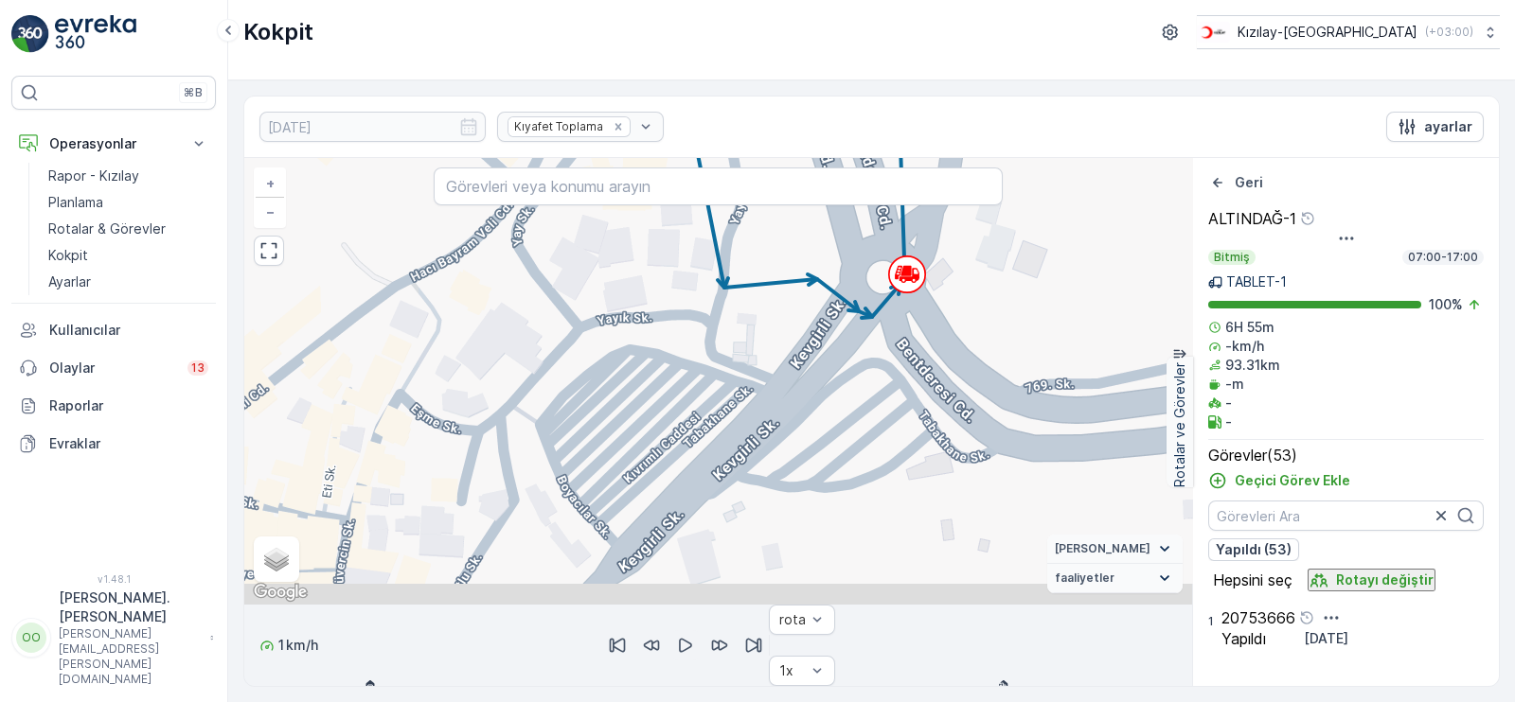
click at [1211, 560] on div "20753666" at bounding box center [1284, 618] width 127 height 23
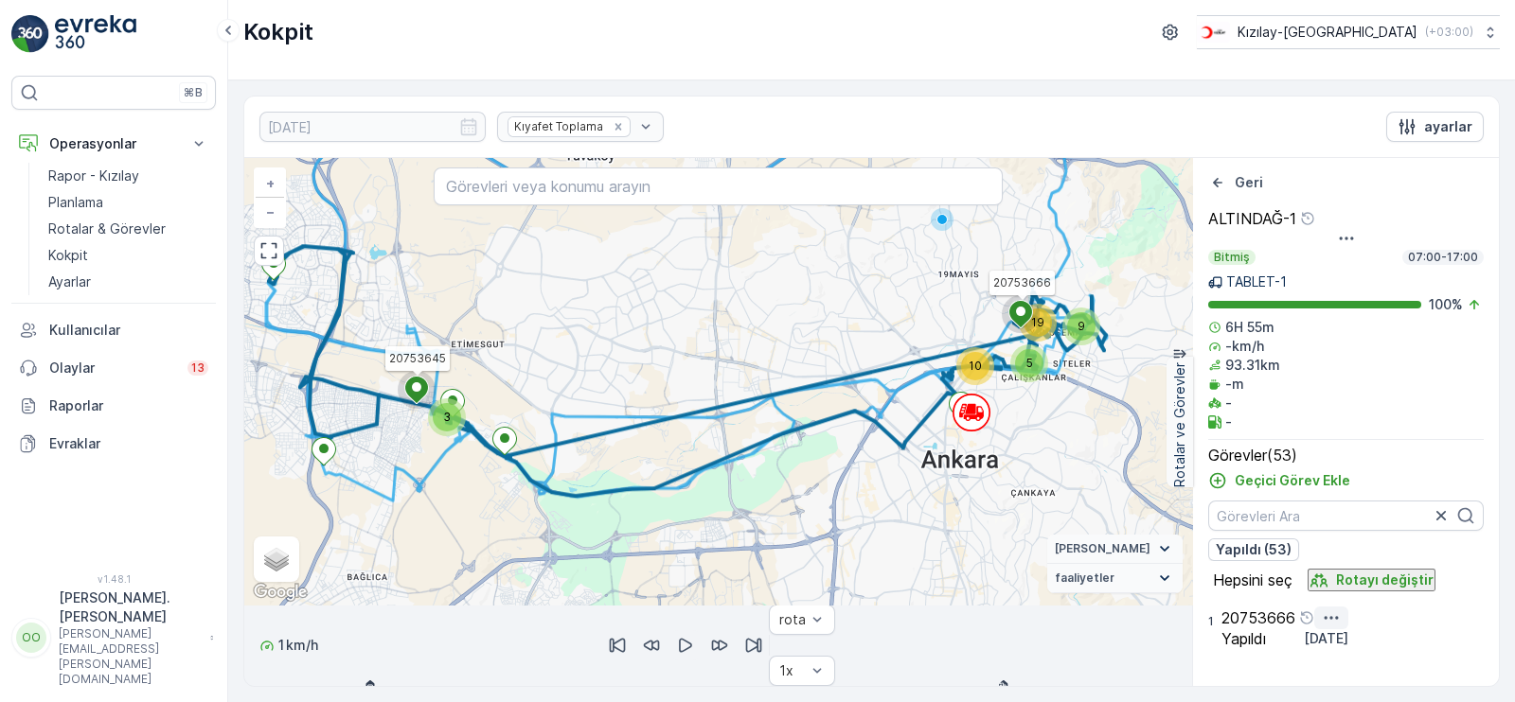
click at [1211, 560] on icon "button" at bounding box center [1331, 618] width 19 height 19
click at [1211, 560] on span "Daha fazla ayrıntı görün" at bounding box center [1382, 690] width 151 height 19
click at [695, 560] on icon "button" at bounding box center [685, 645] width 19 height 19
click at [439, 560] on div at bounding box center [718, 686] width 948 height 0
drag, startPoint x: 1070, startPoint y: 356, endPoint x: 1002, endPoint y: 414, distance: 89.3
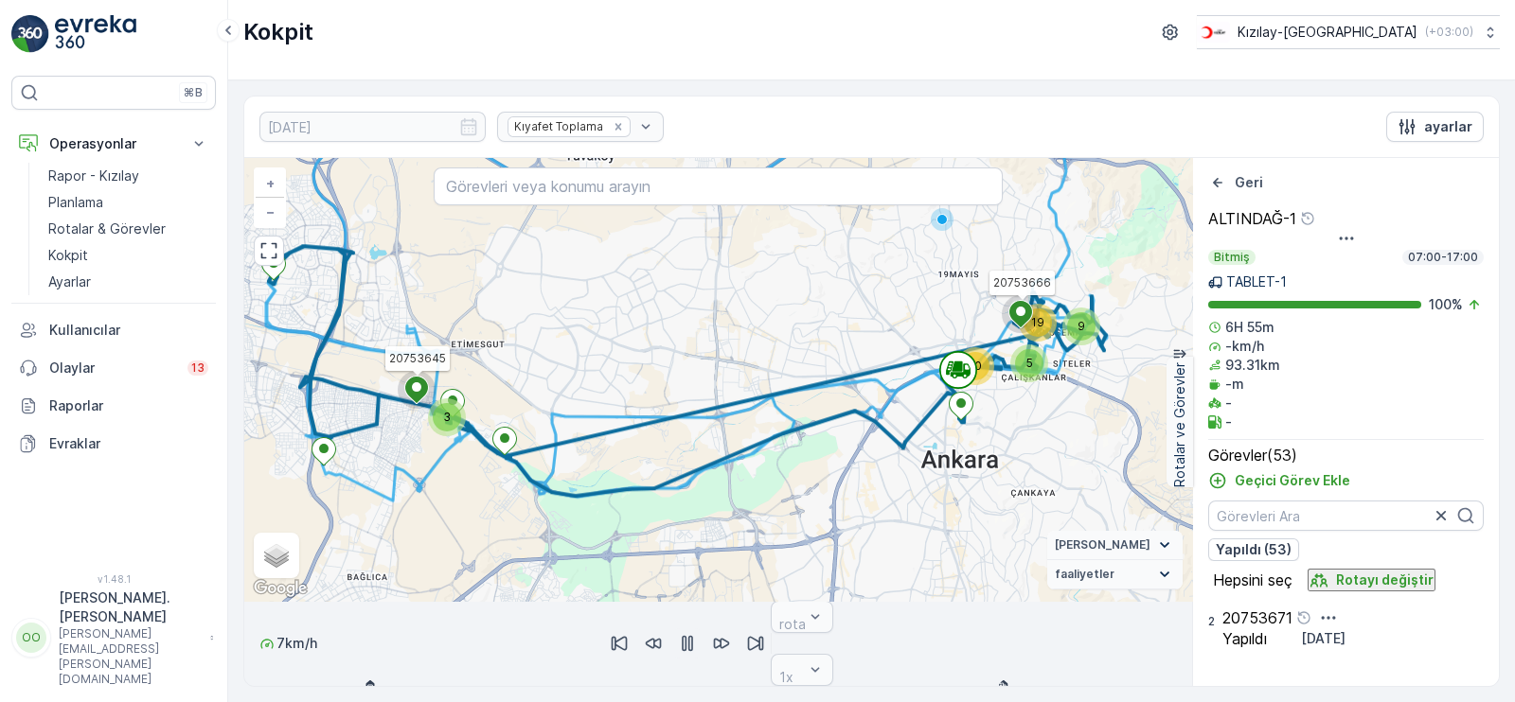
click at [1002, 414] on div "10 9 19 5 3 20753645 20753666 + − Uydu Yol haritası Arazi Karışık Leaflet Klavy…" at bounding box center [718, 379] width 948 height 443
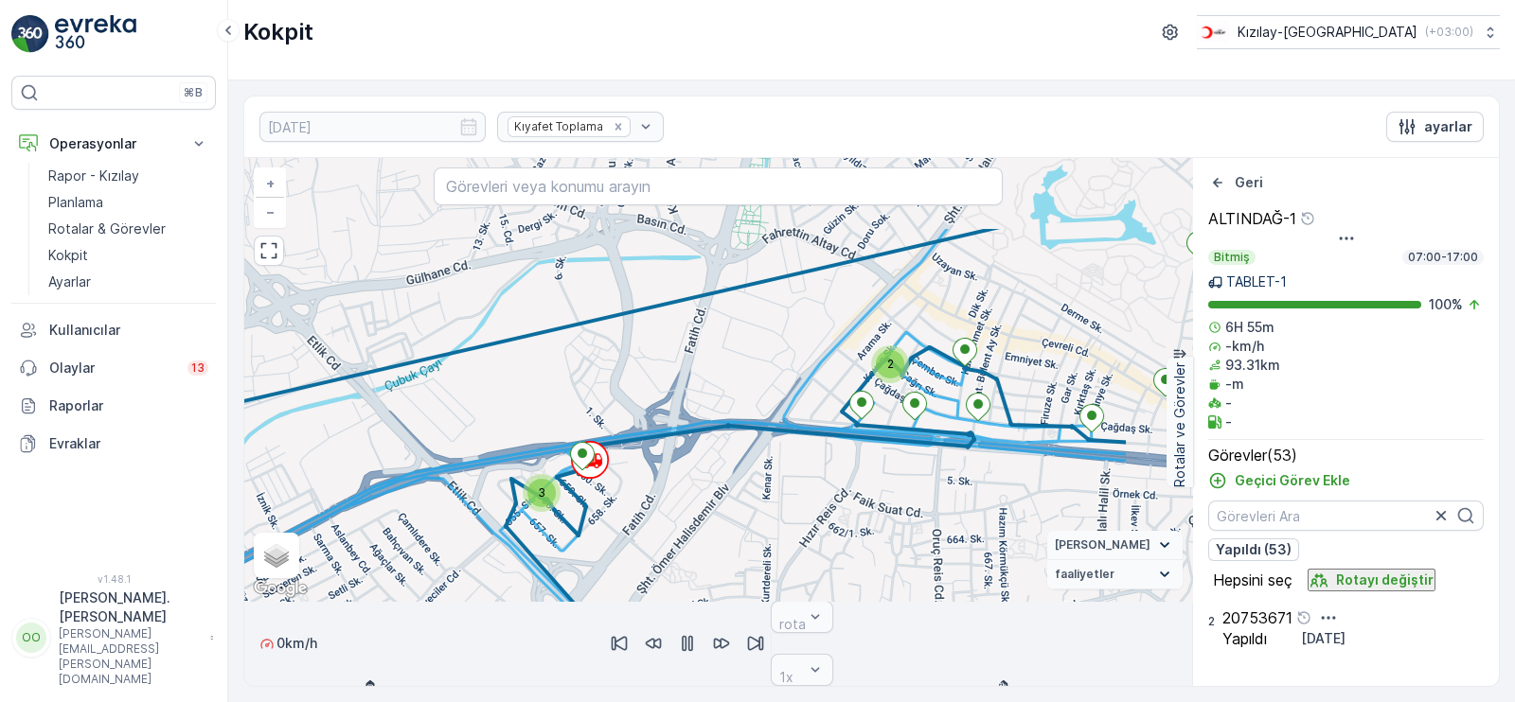
drag, startPoint x: 1118, startPoint y: 370, endPoint x: 957, endPoint y: 474, distance: 191.7
click at [957, 474] on div "2 3 3 2 20753645 20753666 + − Uydu Yol haritası Arazi Karışık Leaflet Klavye kı…" at bounding box center [718, 379] width 948 height 443
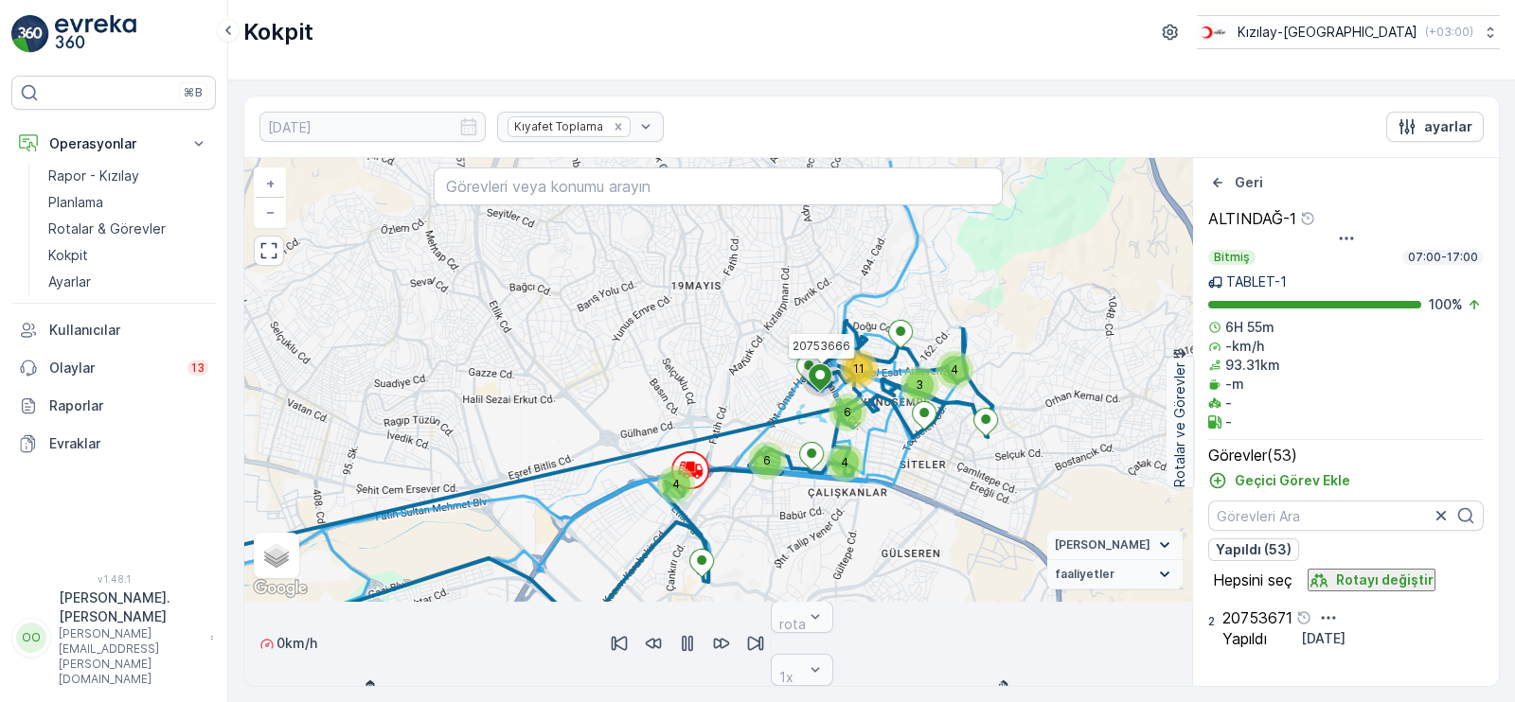
drag, startPoint x: 1130, startPoint y: 385, endPoint x: 879, endPoint y: 430, distance: 255.7
click at [879, 430] on icon at bounding box center [445, 409] width 1095 height 496
click at [833, 560] on div "1x" at bounding box center [802, 670] width 62 height 32
click at [697, 560] on icon "button" at bounding box center [687, 643] width 19 height 19
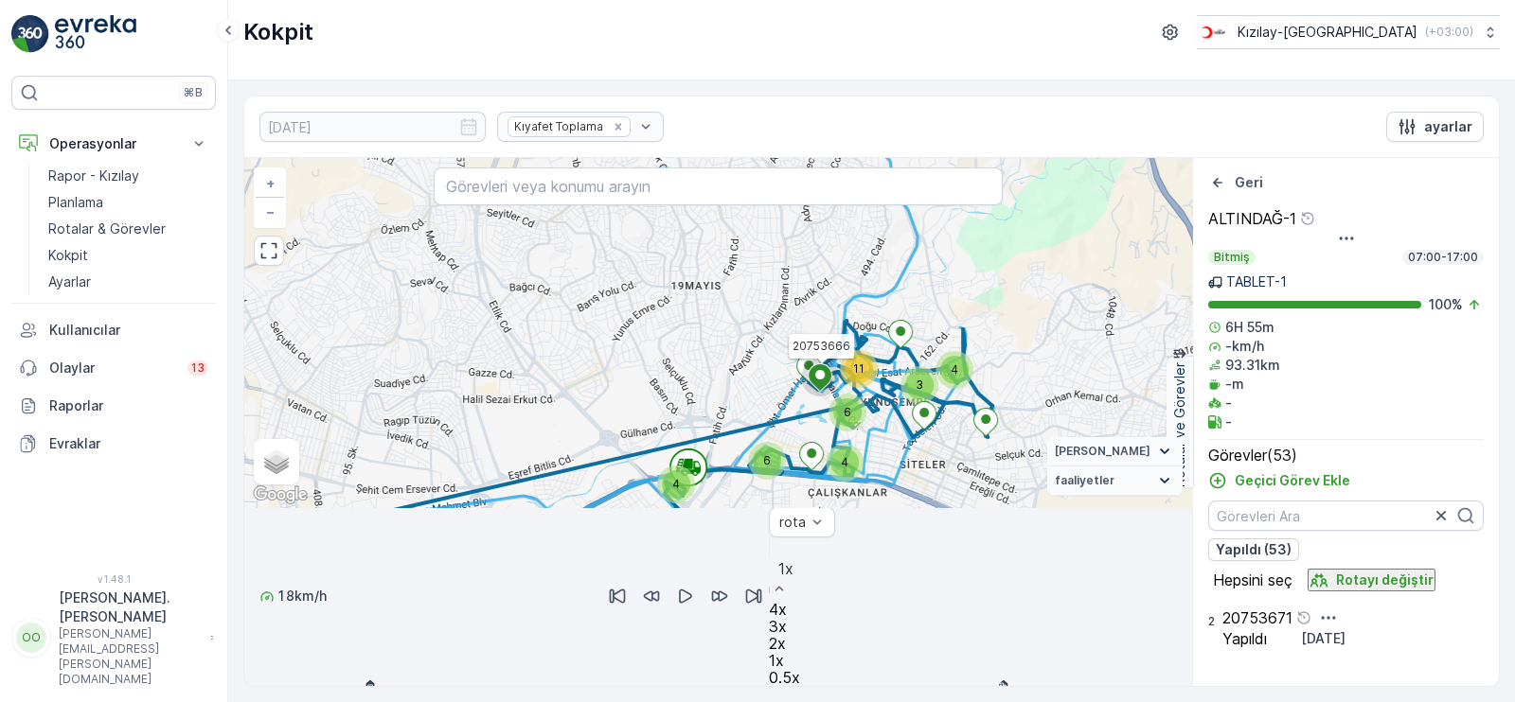
click at [787, 560] on span "4x" at bounding box center [778, 609] width 18 height 17
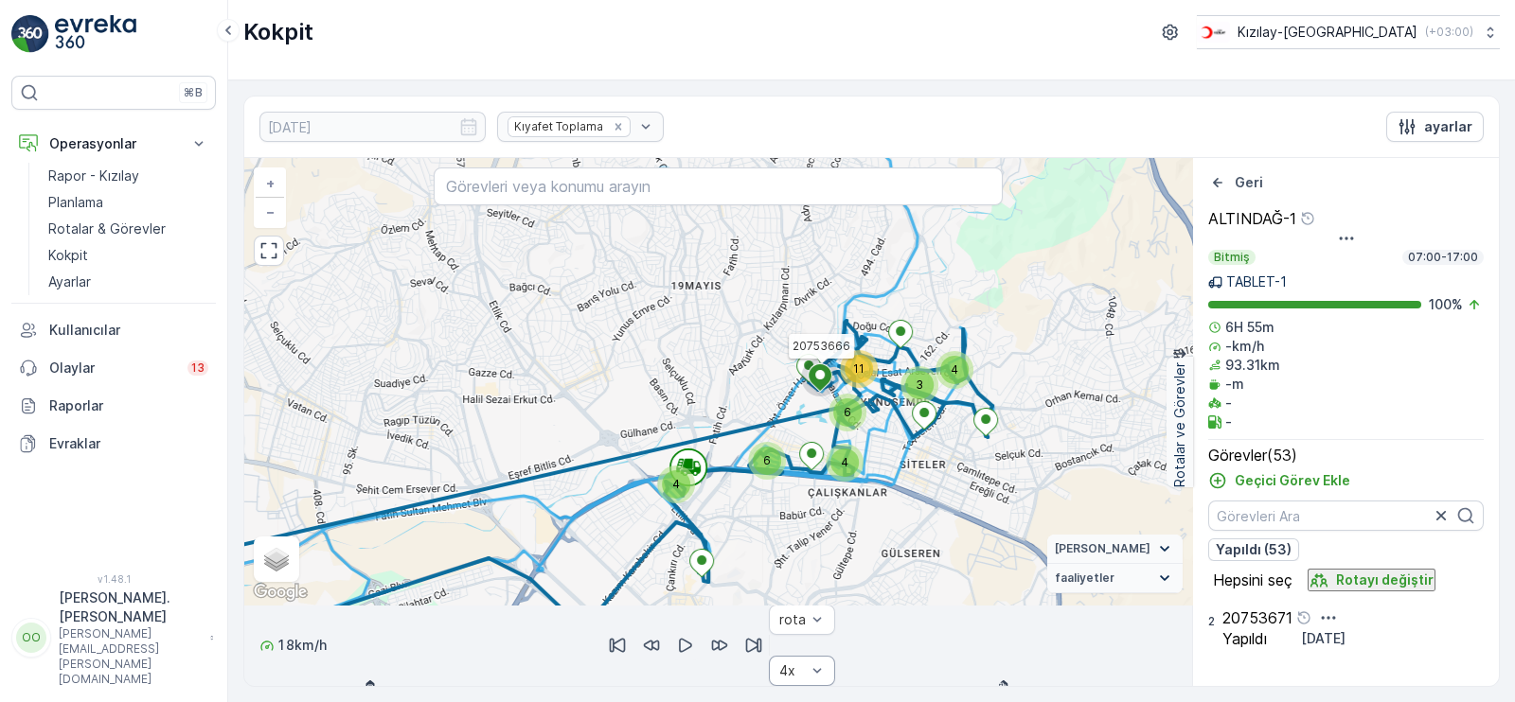
click at [695, 560] on icon "button" at bounding box center [685, 645] width 19 height 19
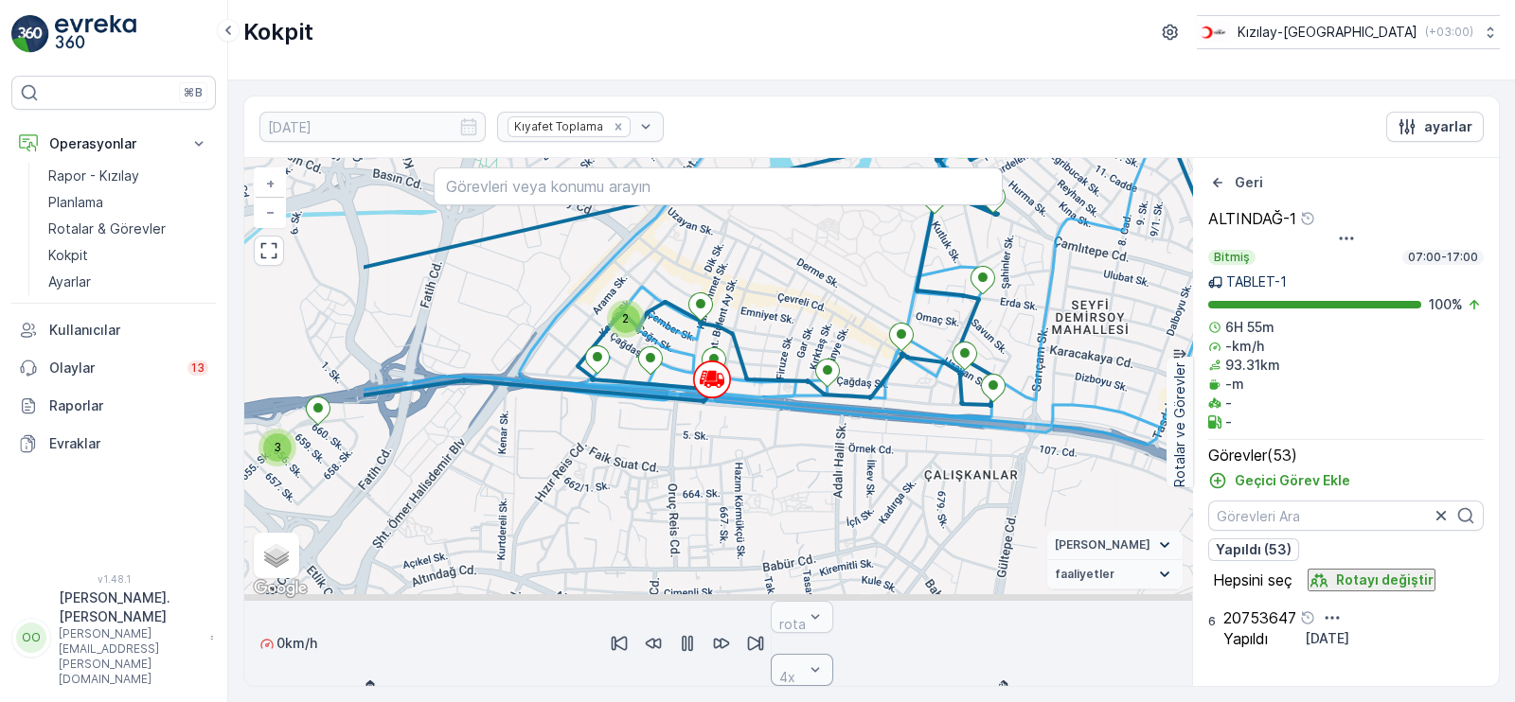
drag, startPoint x: 814, startPoint y: 279, endPoint x: 1028, endPoint y: 290, distance: 214.2
click at [1028, 290] on div "2 3 3 2 20753645 20753666 + − Uydu Yol haritası Arazi Karışık Leaflet Klavye kı…" at bounding box center [718, 379] width 948 height 443
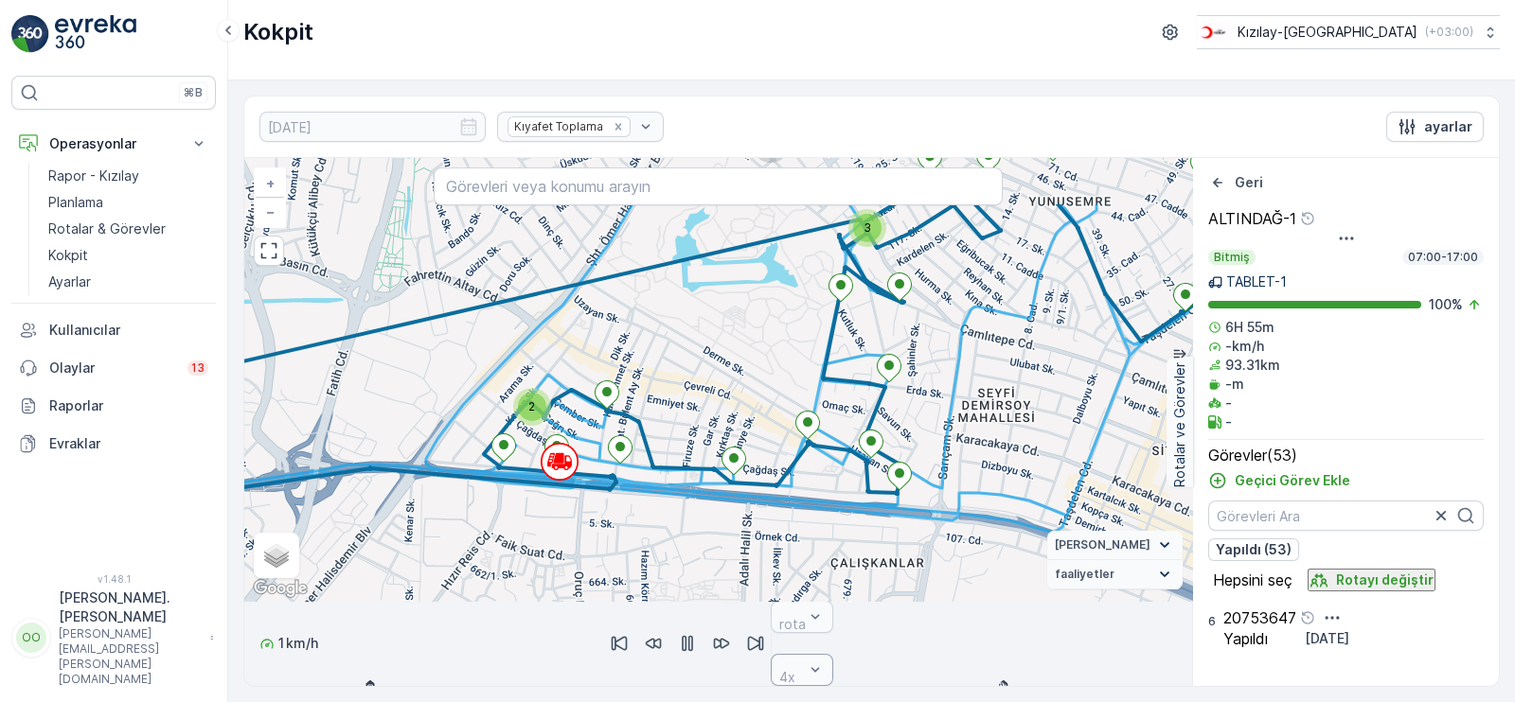
drag, startPoint x: 1037, startPoint y: 319, endPoint x: 947, endPoint y: 383, distance: 110.6
click at [947, 383] on div "2 3 3 2 20753645 20753666 + − Uydu Yol haritası Arazi Karışık Leaflet Klavye kı…" at bounding box center [718, 379] width 948 height 443
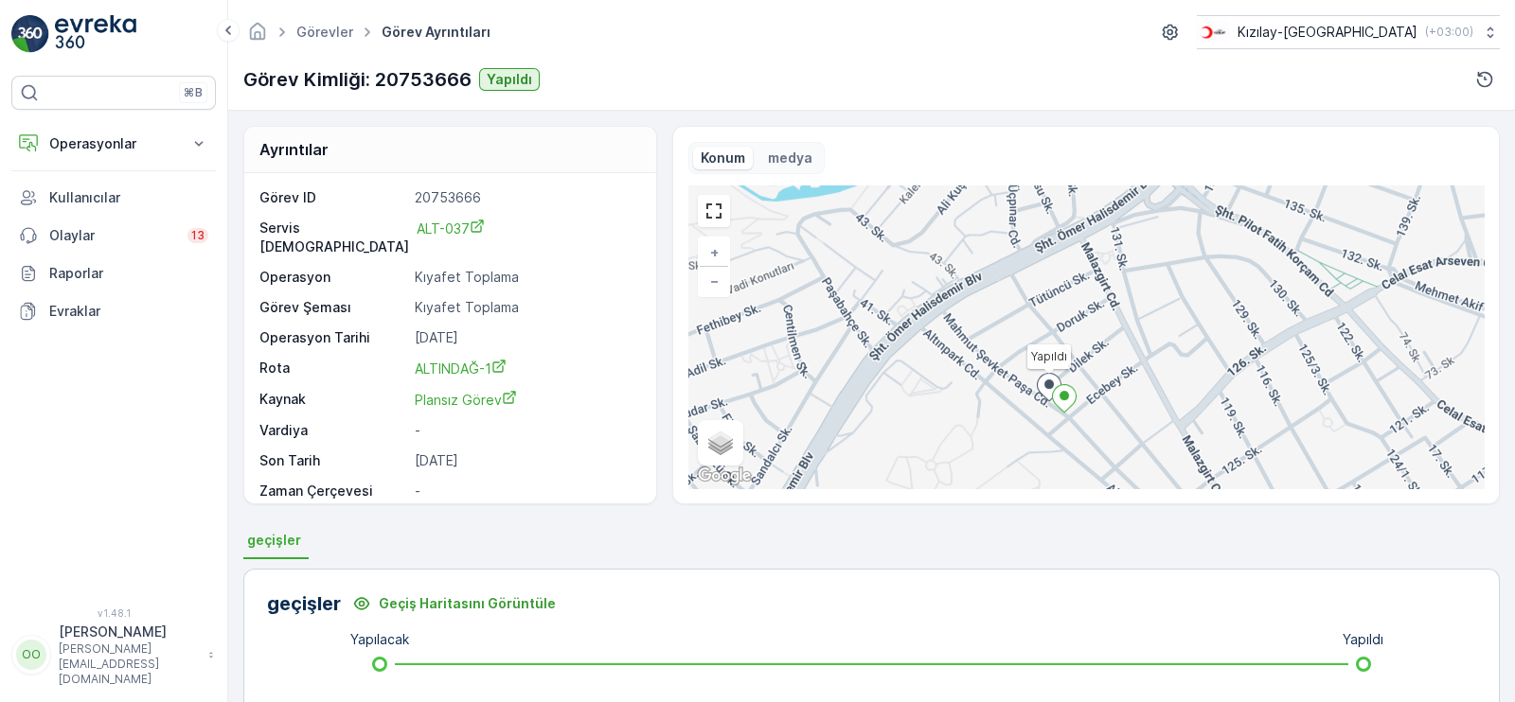
drag, startPoint x: 1127, startPoint y: 286, endPoint x: 1099, endPoint y: 349, distance: 69.1
click at [1099, 349] on div "Yapıldı + − Uydu Yol haritası Arazi Karışık Leaflet Klavye kısayolları Harita V…" at bounding box center [1085, 337] width 795 height 303
